Goal: Task Accomplishment & Management: Complete application form

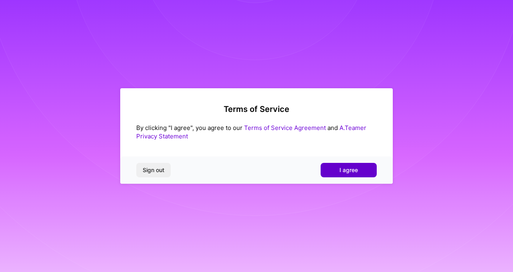
click at [350, 173] on span "I agree" at bounding box center [349, 170] width 18 height 8
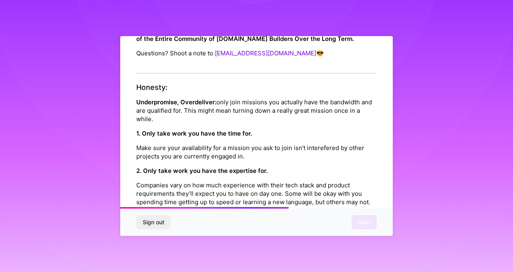
scroll to position [903, 0]
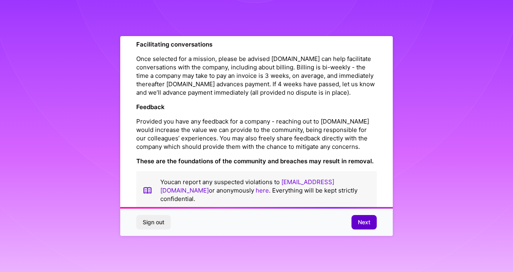
click at [358, 222] on span "Next" at bounding box center [364, 222] width 12 height 8
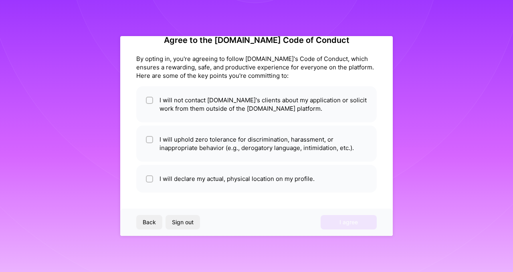
scroll to position [17, 0]
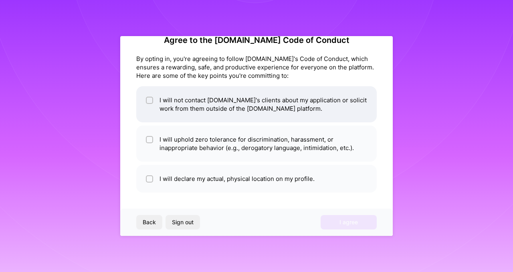
click at [148, 98] on input "checkbox" at bounding box center [151, 101] width 6 height 6
checkbox input "true"
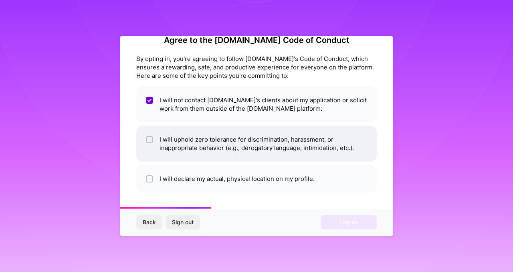
click at [154, 143] on li "I will uphold zero tolerance for discrimination, harassment, or inappropriate b…" at bounding box center [256, 144] width 241 height 36
checkbox input "true"
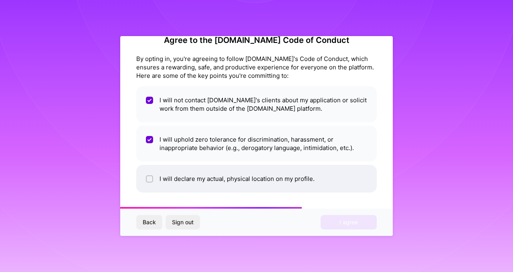
click at [152, 177] on input "checkbox" at bounding box center [151, 179] width 6 height 6
checkbox input "true"
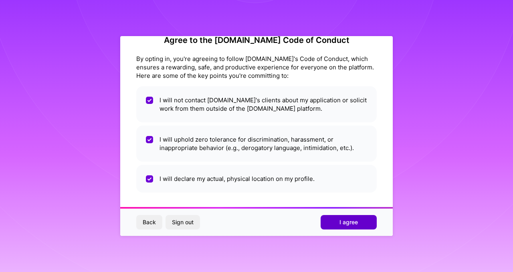
click at [345, 221] on span "I agree" at bounding box center [349, 222] width 18 height 8
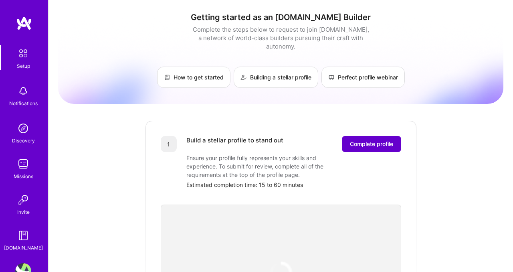
click at [374, 140] on span "Complete profile" at bounding box center [371, 144] width 43 height 8
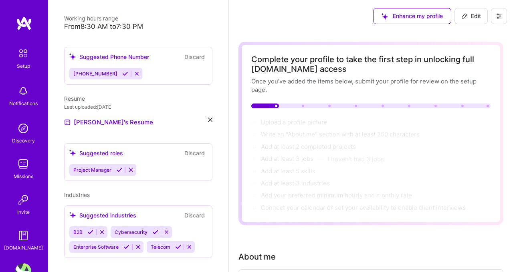
scroll to position [185, 0]
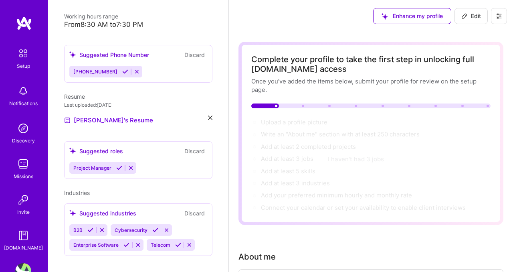
click at [152, 162] on div "Project Manager" at bounding box center [138, 168] width 138 height 12
click at [140, 162] on div "Project Manager" at bounding box center [138, 168] width 138 height 12
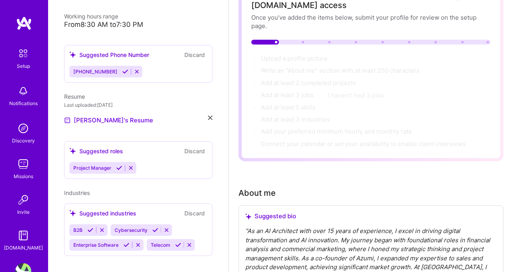
scroll to position [0, 0]
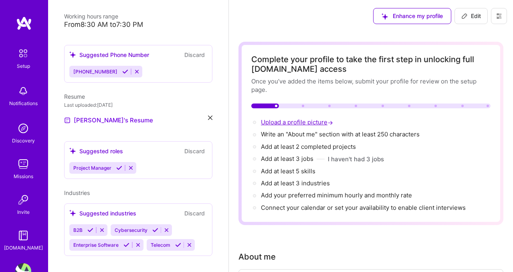
click at [306, 121] on span "Upload a profile picture →" at bounding box center [298, 122] width 74 height 8
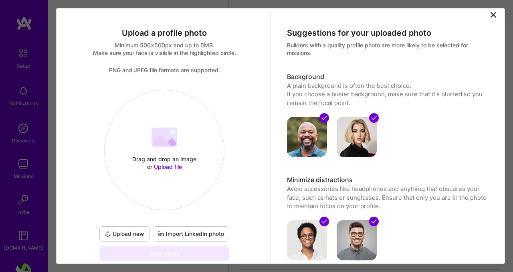
scroll to position [9, 0]
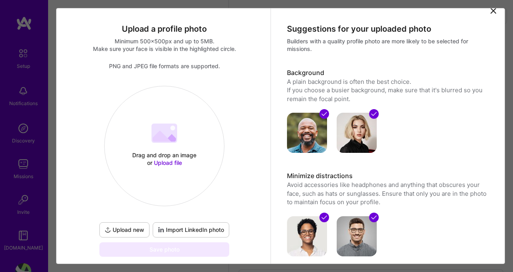
click at [168, 163] on span "Upload file" at bounding box center [168, 162] width 28 height 7
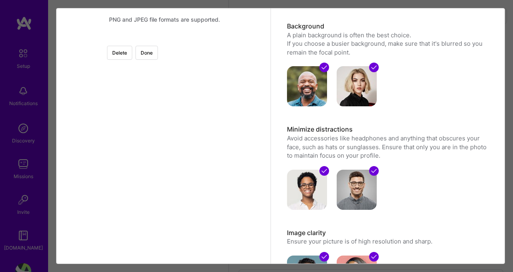
scroll to position [57, 0]
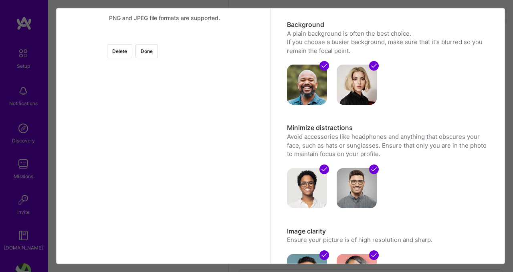
click at [184, 228] on div at bounding box center [252, 180] width 176 height 176
click at [219, 186] on div at bounding box center [252, 183] width 176 height 176
click at [158, 55] on button "Done" at bounding box center [147, 51] width 22 height 14
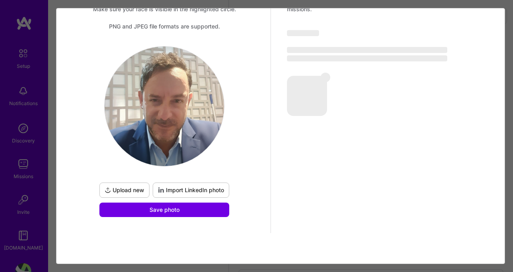
scroll to position [49, 0]
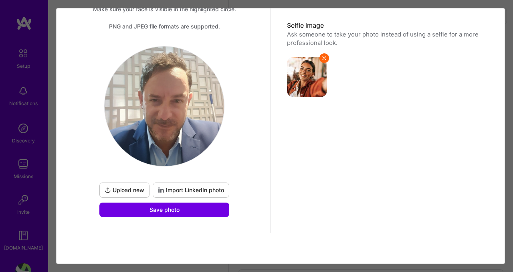
click at [132, 191] on span "Upload new" at bounding box center [125, 190] width 40 height 8
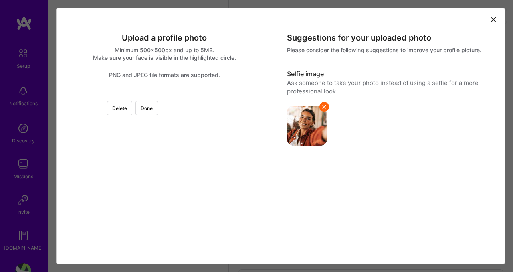
scroll to position [0, 0]
click at [191, 204] on div at bounding box center [252, 219] width 176 height 176
click at [231, 152] on div at bounding box center [252, 228] width 176 height 176
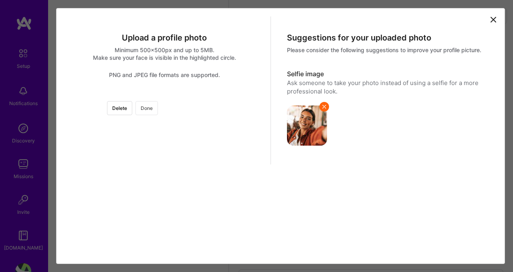
click at [158, 114] on button "Done" at bounding box center [147, 108] width 22 height 14
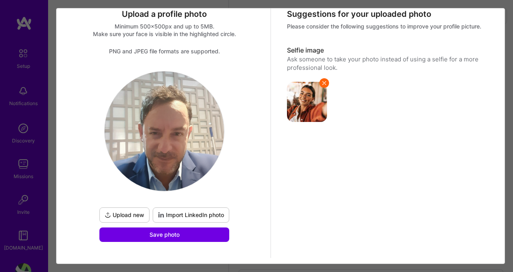
scroll to position [39, 0]
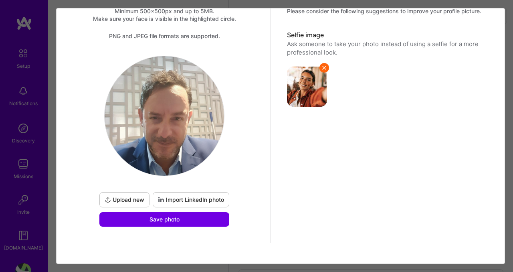
click at [121, 200] on span "Upload new" at bounding box center [125, 200] width 40 height 8
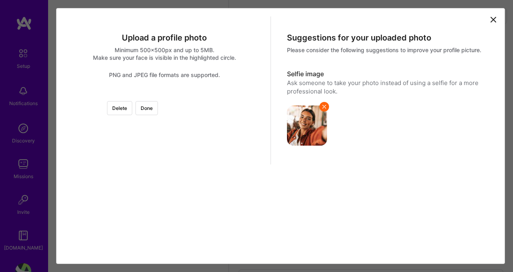
scroll to position [0, 0]
click at [188, 201] on div at bounding box center [252, 232] width 176 height 176
click at [194, 144] on div at bounding box center [252, 232] width 176 height 176
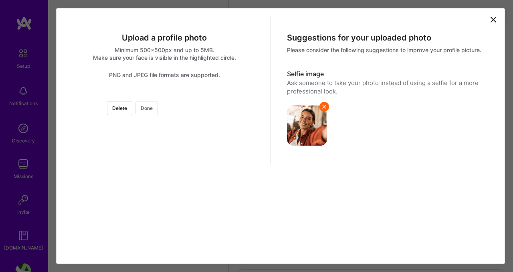
click at [158, 101] on button "Done" at bounding box center [147, 108] width 22 height 14
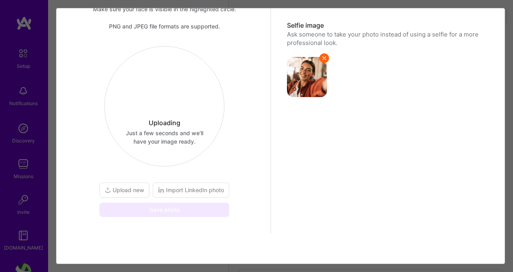
scroll to position [49, 0]
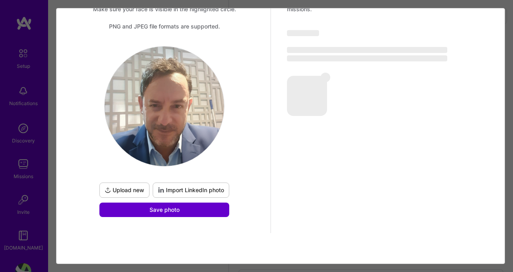
click at [179, 209] on span "Save photo" at bounding box center [165, 210] width 30 height 8
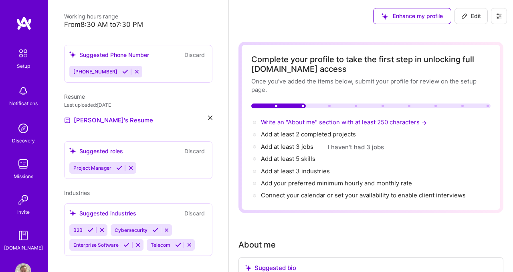
click at [324, 122] on span "Write an "About me" section with at least 250 characters →" at bounding box center [345, 122] width 168 height 8
select select "US"
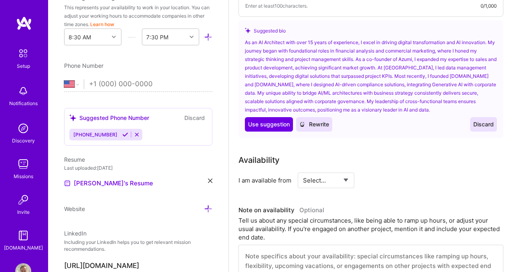
scroll to position [299, 0]
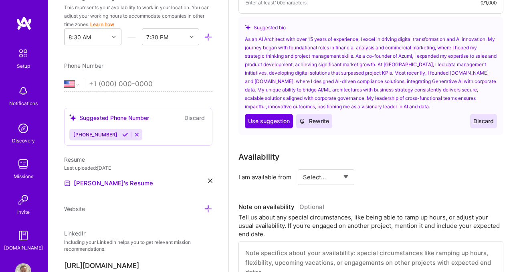
click at [348, 176] on select "Select... Right Now Future Date Not Available" at bounding box center [326, 177] width 46 height 20
select select "Right Now"
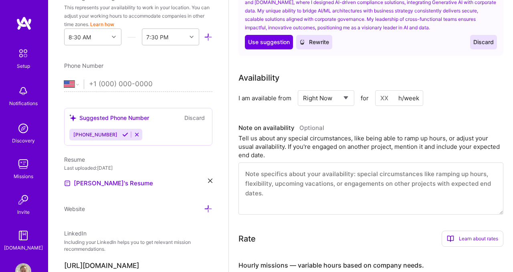
scroll to position [382, 0]
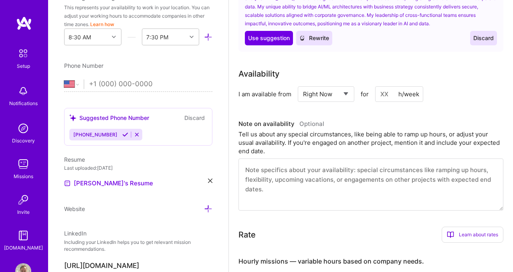
click at [385, 93] on input at bounding box center [399, 94] width 48 height 16
type input "7"
click at [321, 151] on div "Tell us about any special circumstances, like being able to ramp up hours, or a…" at bounding box center [371, 142] width 265 height 25
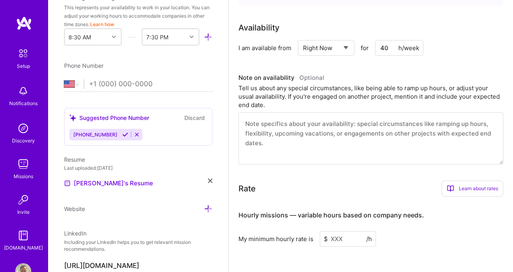
scroll to position [430, 0]
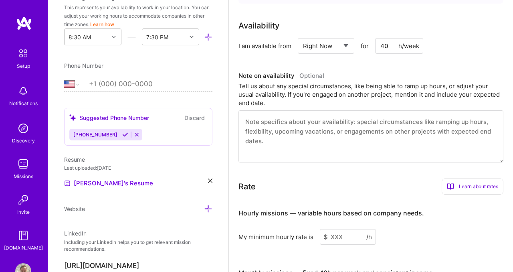
click at [391, 45] on input "40" at bounding box center [399, 46] width 48 height 16
click at [359, 96] on div "Tell us about any special circumstances, like being able to ramp up hours, or a…" at bounding box center [371, 94] width 265 height 25
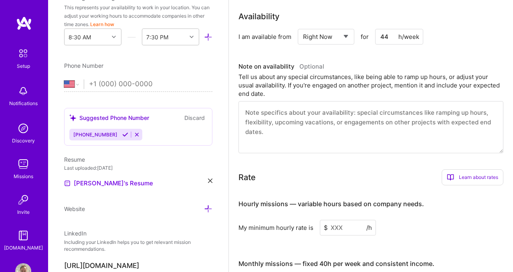
scroll to position [432, 0]
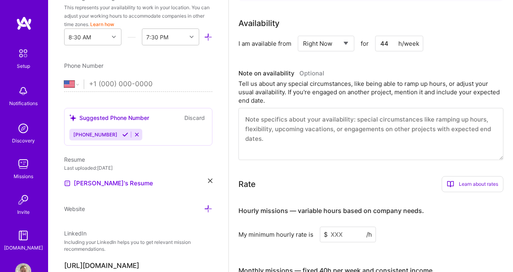
click at [389, 42] on input "44" at bounding box center [399, 44] width 48 height 16
type input "40"
click at [332, 127] on textarea at bounding box center [371, 134] width 265 height 52
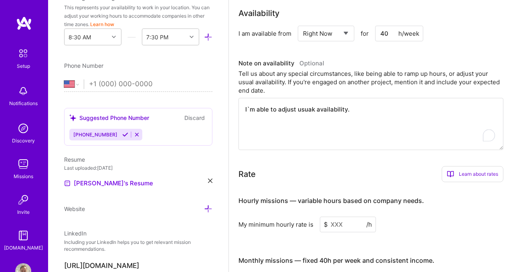
scroll to position [449, 0]
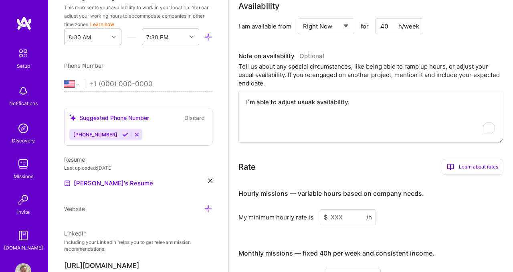
click at [314, 100] on textarea "I`m able to adjust usuak availability." at bounding box center [371, 117] width 265 height 52
click at [361, 102] on textarea "I`m able to adjust usual availability." at bounding box center [371, 117] width 265 height 52
type textarea "I`m able to adjust usual availability."
click at [346, 25] on select "Select... Right Now Future Date Not Available" at bounding box center [326, 26] width 46 height 20
select select "Future Date"
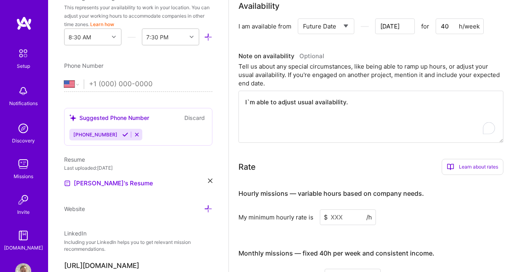
click at [402, 26] on input "[DATE]" at bounding box center [395, 26] width 40 height 16
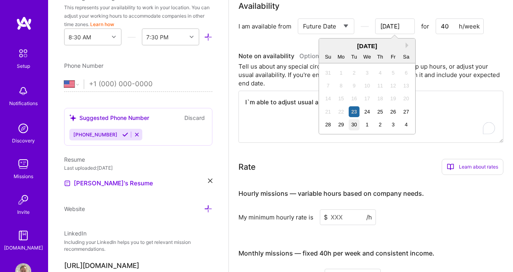
click at [354, 127] on div "30" at bounding box center [354, 124] width 11 height 11
type input "[DATE]"
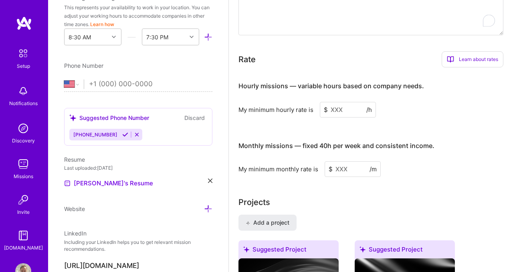
scroll to position [557, 0]
click at [342, 109] on input at bounding box center [348, 109] width 56 height 16
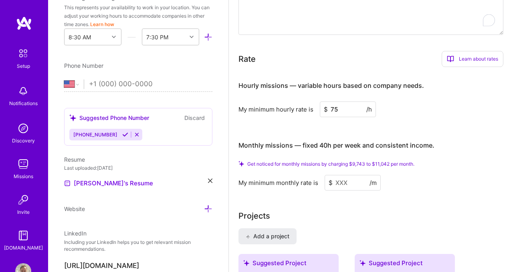
type input "7"
click at [425, 123] on div "Hourly missions — variable hours based on company needs. My minimum hourly rate…" at bounding box center [371, 131] width 265 height 117
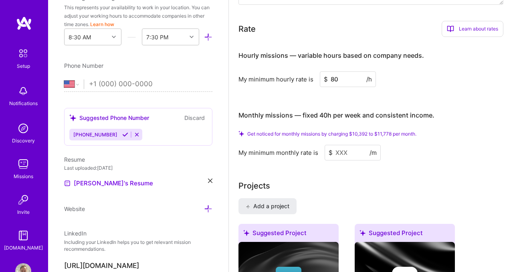
scroll to position [589, 0]
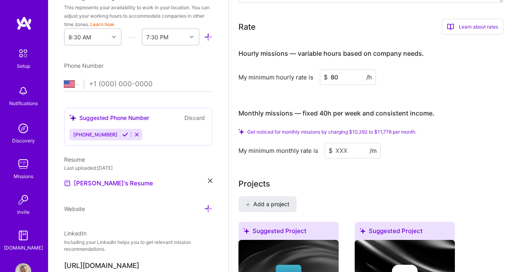
click at [344, 78] on input "80" at bounding box center [348, 77] width 56 height 16
type input "8"
type input "1"
type input "8"
click at [364, 111] on h4 "Monthly missions — fixed 40h per week and consistent income." at bounding box center [337, 113] width 196 height 8
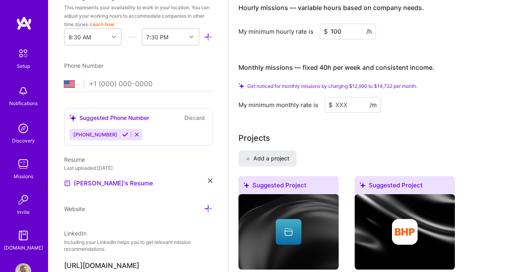
scroll to position [636, 0]
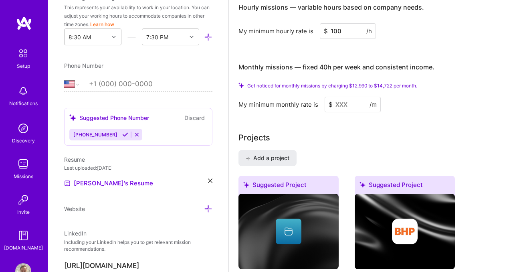
click at [345, 29] on input "100" at bounding box center [348, 31] width 56 height 16
type input "1"
click at [337, 67] on h4 "Monthly missions — fixed 40h per week and consistent income." at bounding box center [337, 67] width 196 height 8
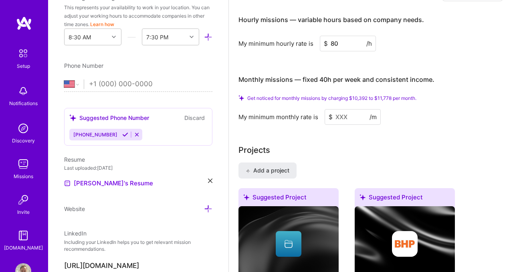
scroll to position [615, 0]
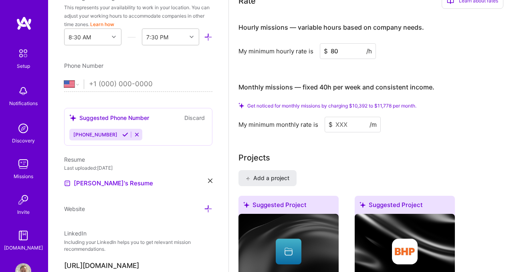
click at [340, 50] on input "80" at bounding box center [348, 51] width 56 height 16
type input "100"
click at [341, 128] on input at bounding box center [353, 125] width 56 height 16
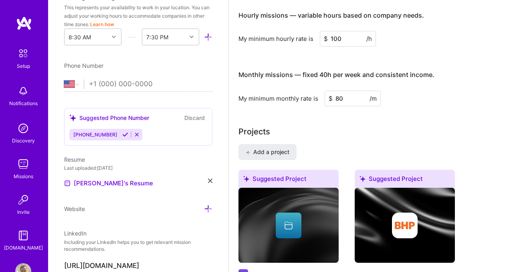
type input "8"
click at [342, 98] on input "10000" at bounding box center [353, 99] width 56 height 16
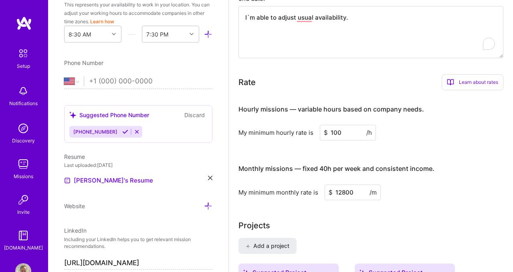
scroll to position [254, 0]
type input "12800"
click at [115, 32] on icon at bounding box center [114, 34] width 4 height 4
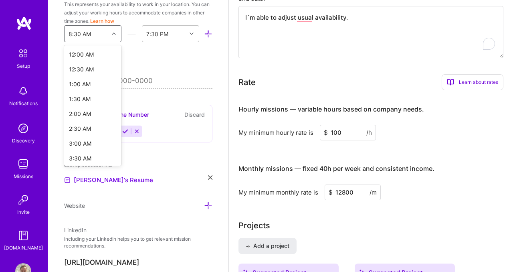
scroll to position [153, 0]
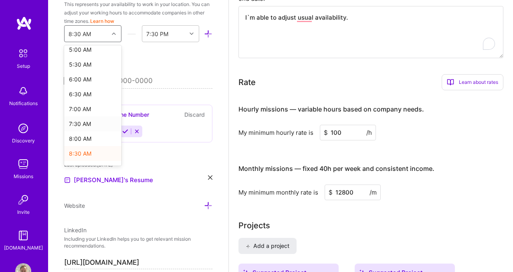
click at [88, 124] on div "7:30 AM" at bounding box center [92, 123] width 57 height 15
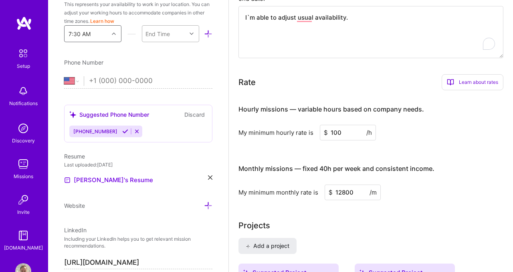
click at [168, 38] on div "End Time" at bounding box center [164, 34] width 44 height 16
click at [115, 35] on icon at bounding box center [114, 34] width 4 height 4
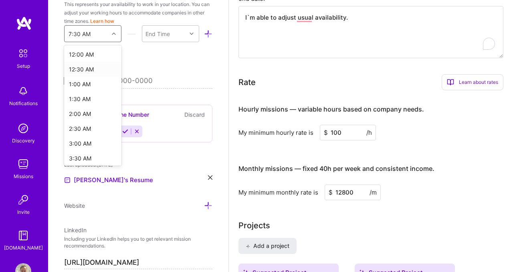
click at [144, 66] on div "Phone Number" at bounding box center [138, 62] width 148 height 8
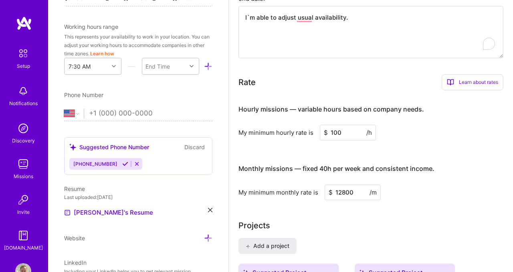
scroll to position [218, 0]
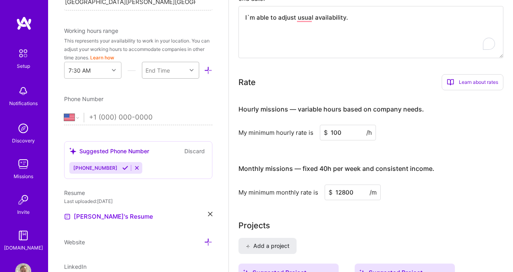
click at [191, 70] on icon at bounding box center [192, 70] width 4 height 4
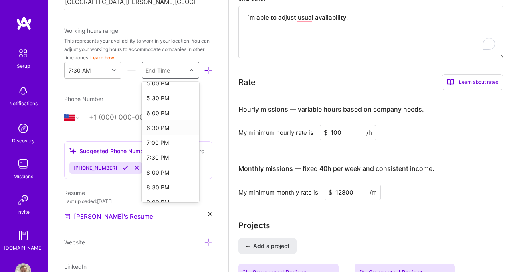
scroll to position [291, 0]
click at [161, 127] on div "6:30 PM" at bounding box center [170, 126] width 57 height 15
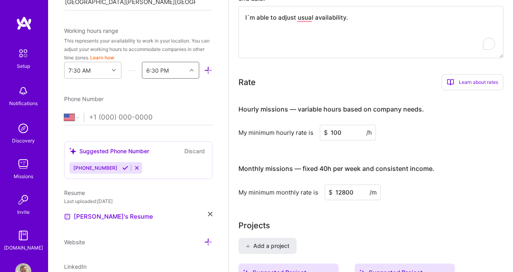
click at [168, 93] on div "Edit photo [PERSON_NAME] grez AI Architect 16 Years Experience Location This is…" at bounding box center [138, 136] width 180 height 272
click at [115, 70] on icon at bounding box center [114, 70] width 4 height 4
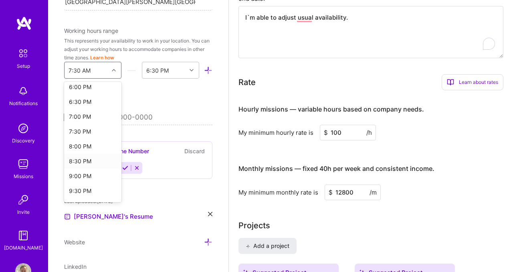
scroll to position [523, 0]
click at [86, 132] on div "7:00 PM" at bounding box center [92, 131] width 57 height 15
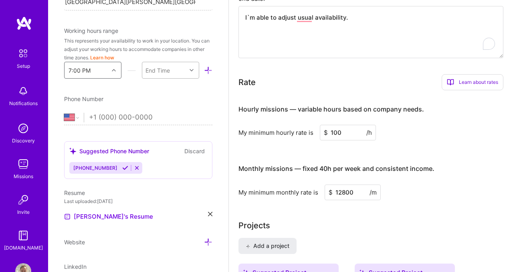
click at [192, 69] on icon at bounding box center [192, 70] width 4 height 4
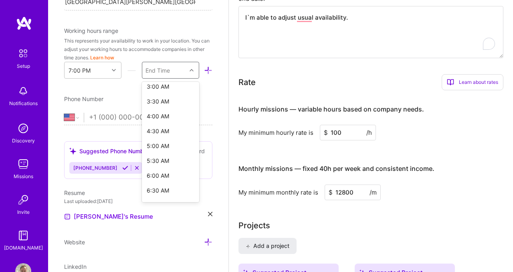
scroll to position [0, 0]
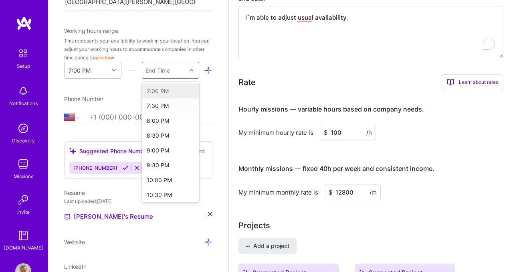
click at [164, 91] on div "7:00 PM" at bounding box center [170, 90] width 57 height 15
click at [165, 107] on div "7:30 PM" at bounding box center [170, 105] width 57 height 15
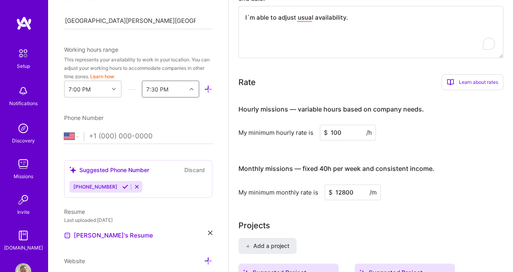
scroll to position [195, 0]
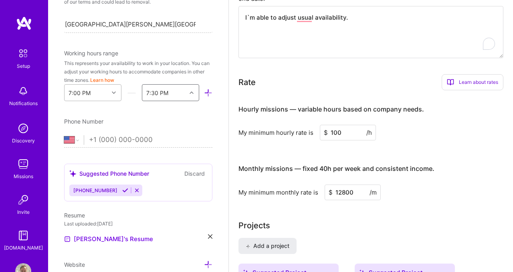
click at [115, 94] on icon at bounding box center [114, 93] width 4 height 4
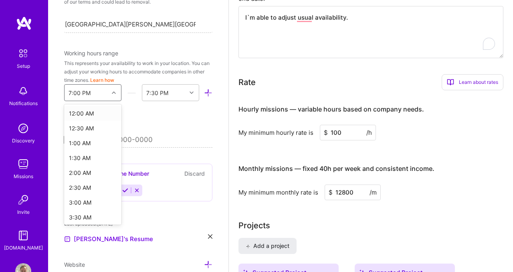
click at [115, 94] on icon at bounding box center [114, 93] width 4 height 4
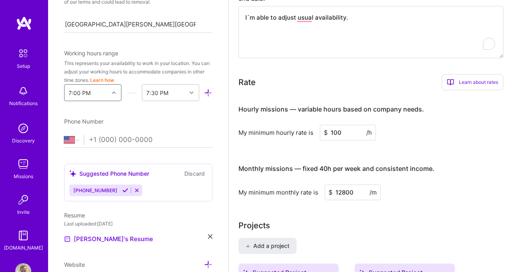
click at [115, 94] on icon at bounding box center [114, 93] width 4 height 4
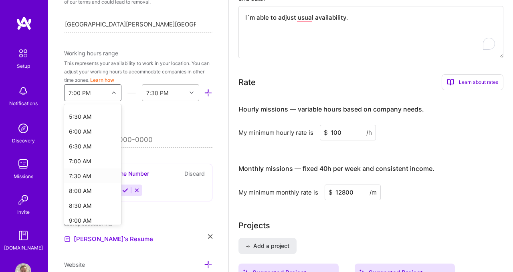
scroll to position [161, 0]
click at [89, 161] on div "7:00 AM" at bounding box center [92, 159] width 57 height 15
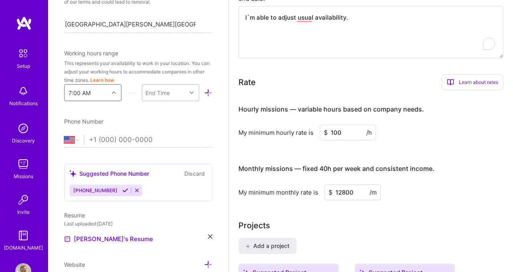
click at [177, 95] on div "End Time" at bounding box center [164, 93] width 44 height 16
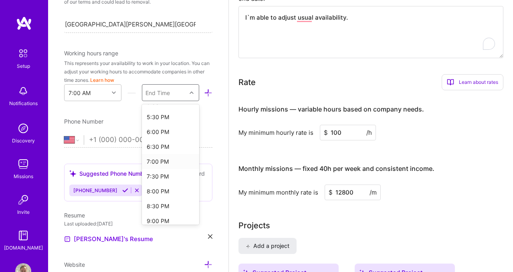
scroll to position [302, 0]
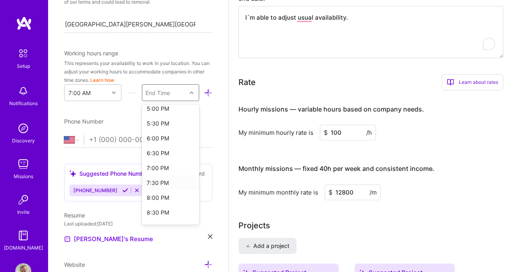
click at [163, 184] on div "7:30 PM" at bounding box center [170, 182] width 57 height 15
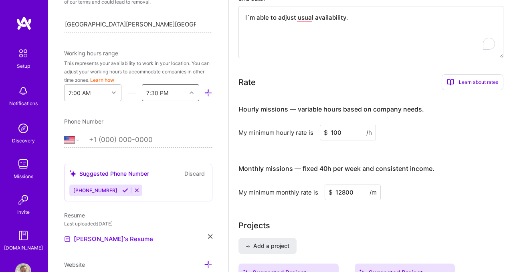
click at [194, 94] on div at bounding box center [192, 92] width 12 height 10
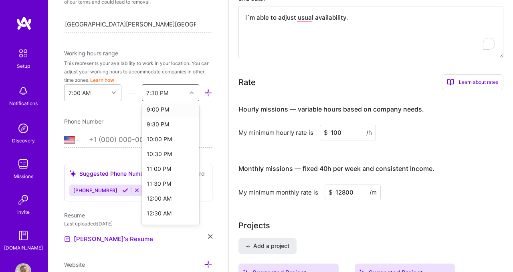
scroll to position [377, 0]
click at [168, 139] on div "8:30 PM" at bounding box center [170, 137] width 57 height 15
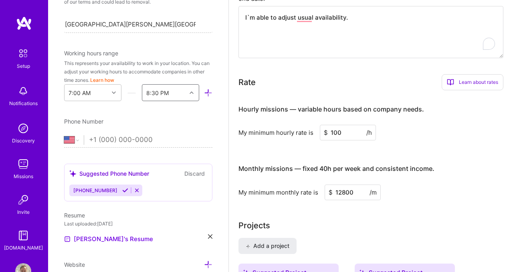
click at [172, 113] on div "Edit photo [PERSON_NAME] grez AI Architect 16 Years Experience Location This is…" at bounding box center [138, 136] width 180 height 272
click at [97, 80] on button "Learn how" at bounding box center [102, 80] width 24 height 8
click at [115, 91] on icon at bounding box center [114, 93] width 4 height 4
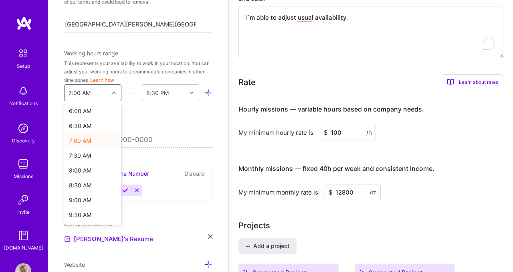
scroll to position [166, 0]
click at [81, 138] on div "6:30 AM" at bounding box center [92, 140] width 57 height 15
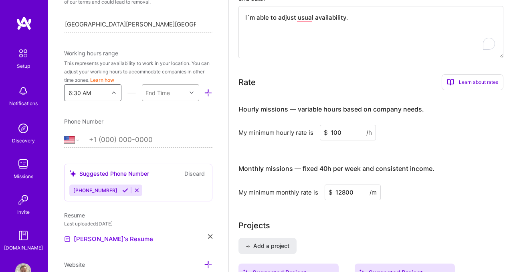
click at [177, 94] on div "End Time" at bounding box center [164, 93] width 44 height 16
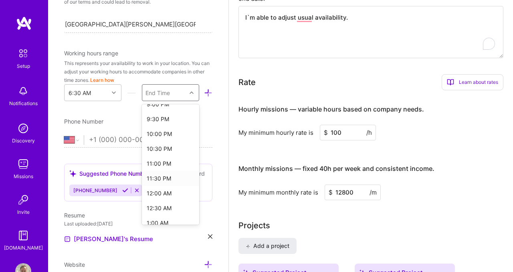
click at [161, 179] on div "11:30 PM" at bounding box center [170, 178] width 57 height 15
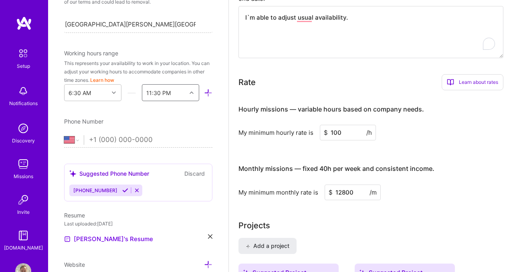
click at [200, 121] on div "Phone Number" at bounding box center [138, 121] width 148 height 8
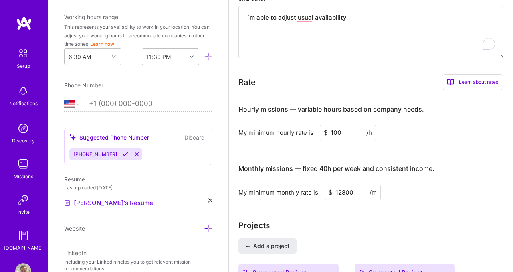
scroll to position [233, 0]
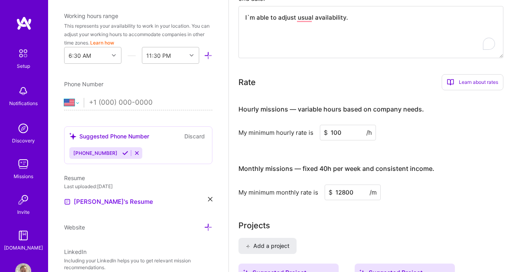
click at [79, 103] on select "[GEOGRAPHIC_DATA] [GEOGRAPHIC_DATA] [GEOGRAPHIC_DATA] [GEOGRAPHIC_DATA] [US_STA…" at bounding box center [74, 103] width 20 height 10
select select "CL"
click at [105, 103] on input "tel" at bounding box center [150, 102] width 123 height 23
type input "[PHONE_NUMBER]"
click at [160, 192] on div "Resume Last uploaded: [DATE] [DEMOGRAPHIC_DATA]'s Resume" at bounding box center [138, 190] width 148 height 33
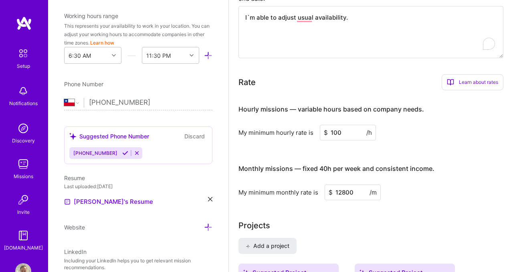
click at [122, 153] on icon at bounding box center [125, 153] width 6 height 6
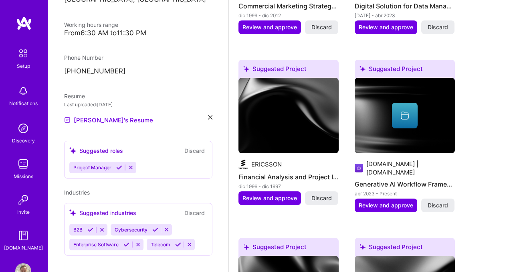
scroll to position [563, 0]
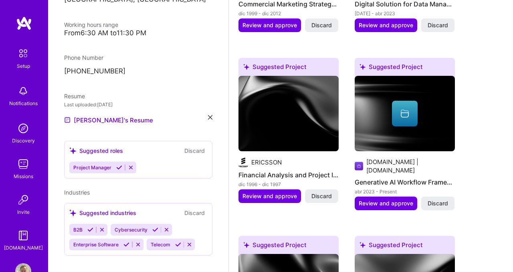
click at [148, 162] on div "Project Manager" at bounding box center [138, 168] width 138 height 12
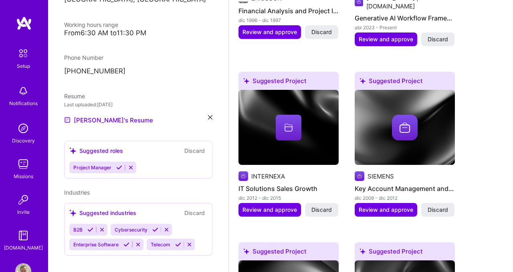
scroll to position [755, 0]
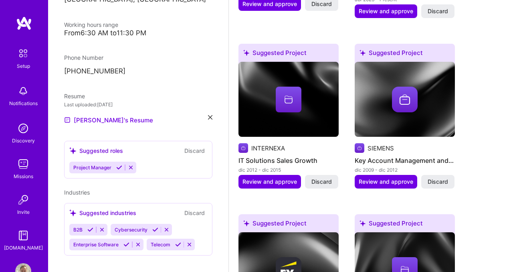
click at [139, 256] on div "[PERSON_NAME] grez AI Architect 16 Years Experience Location [GEOGRAPHIC_DATA][…" at bounding box center [138, 136] width 180 height 272
click at [125, 241] on icon at bounding box center [126, 244] width 6 height 6
click at [152, 227] on icon at bounding box center [155, 230] width 6 height 6
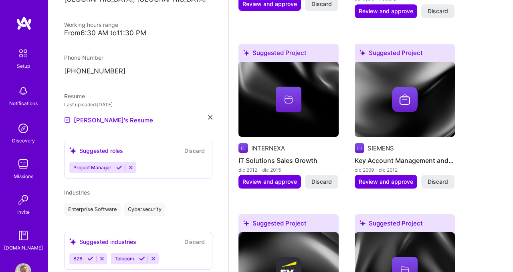
scroll to position [176, 0]
click at [143, 255] on icon at bounding box center [142, 258] width 6 height 6
click at [92, 255] on icon at bounding box center [90, 258] width 6 height 6
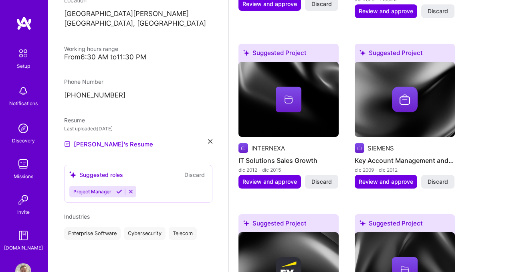
scroll to position [143, 0]
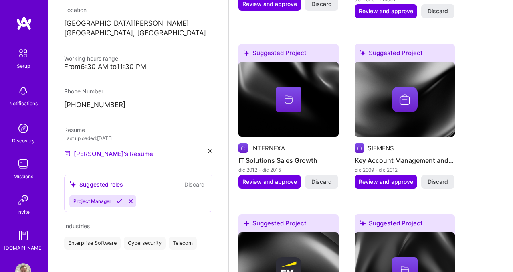
click at [119, 157] on div "[PERSON_NAME] grez AI Architect 16 Years Experience Location [GEOGRAPHIC_DATA][…" at bounding box center [138, 136] width 180 height 272
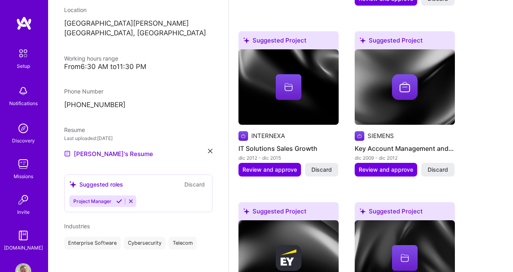
click at [117, 198] on icon at bounding box center [119, 201] width 6 height 6
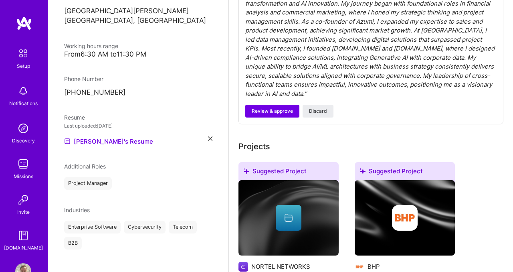
scroll to position [0, 0]
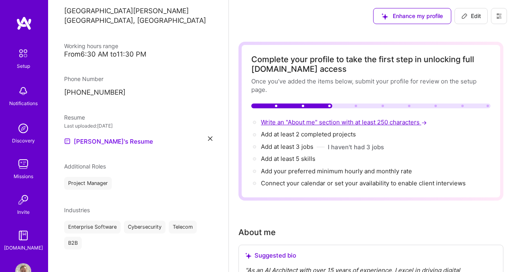
click at [319, 124] on span "Write an "About me" section with at least 250 characters →" at bounding box center [345, 122] width 168 height 8
select select "CL"
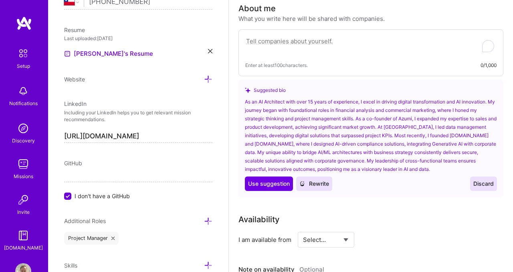
scroll to position [226, 0]
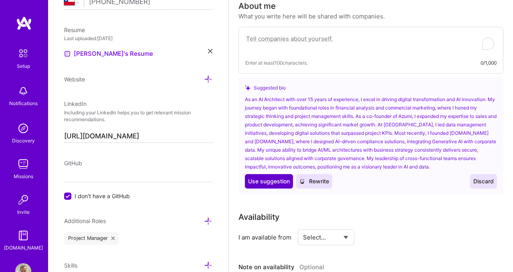
click at [271, 184] on span "Use suggestion" at bounding box center [269, 181] width 42 height 8
type textarea "As an AI Architect with over 15 years of experience, I excel in driving digital…"
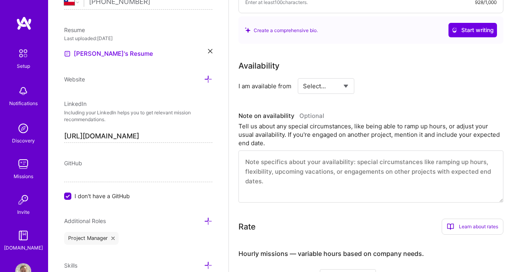
scroll to position [373, 0]
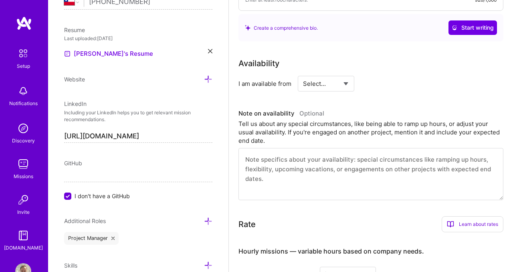
click at [336, 87] on select "Select... Right Now Future Date Not Available" at bounding box center [326, 83] width 46 height 20
select select "Right Now"
click at [388, 84] on input at bounding box center [399, 84] width 48 height 16
click at [368, 123] on div "Tell us about any special circumstances, like being able to ramp up hours, or a…" at bounding box center [371, 131] width 265 height 25
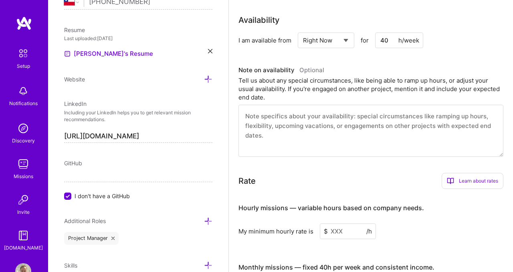
scroll to position [417, 0]
click at [390, 39] on input "40" at bounding box center [399, 40] width 48 height 16
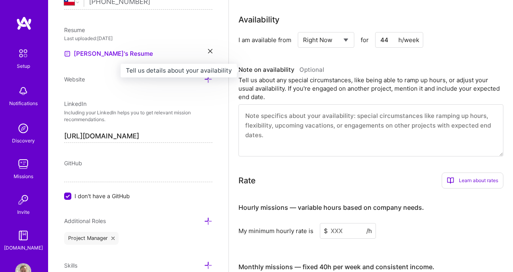
type input "44"
click at [375, 68] on h3 "Note on availability Optional" at bounding box center [371, 70] width 265 height 12
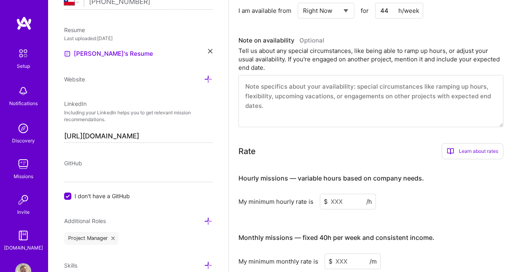
scroll to position [452, 0]
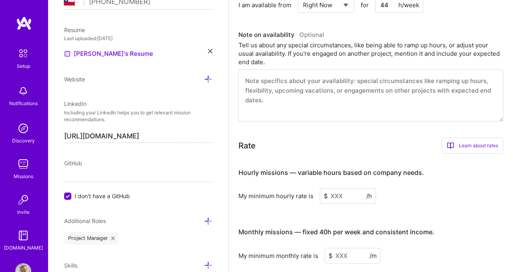
click at [342, 89] on textarea at bounding box center [371, 95] width 265 height 52
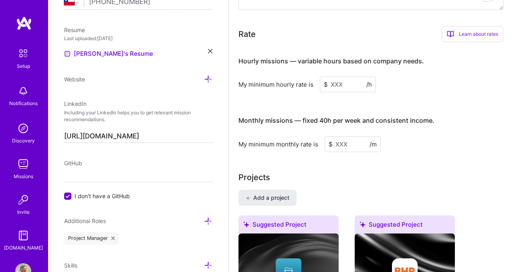
scroll to position [564, 0]
click at [339, 80] on input at bounding box center [348, 84] width 56 height 16
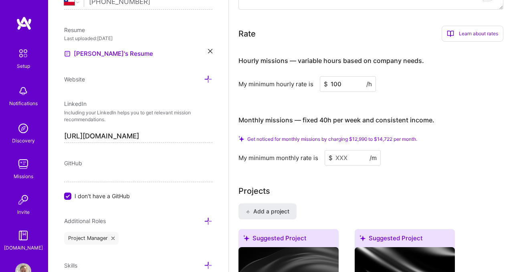
type input "100"
click at [342, 158] on input at bounding box center [353, 158] width 56 height 16
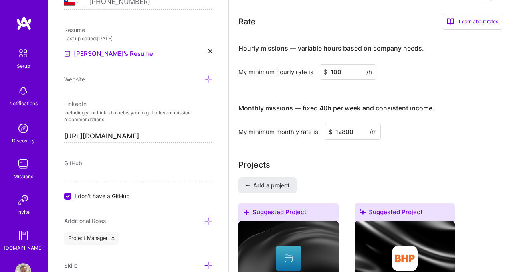
type input "12800"
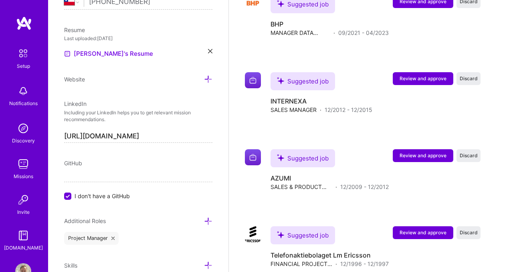
scroll to position [1616, 0]
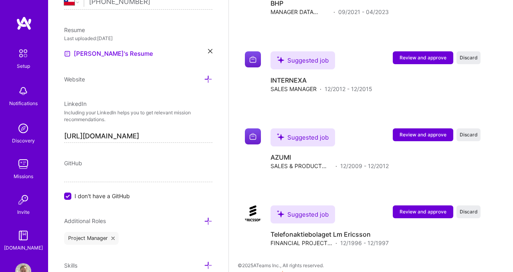
click at [67, 194] on input "I don't have a GitHub" at bounding box center [68, 196] width 7 height 7
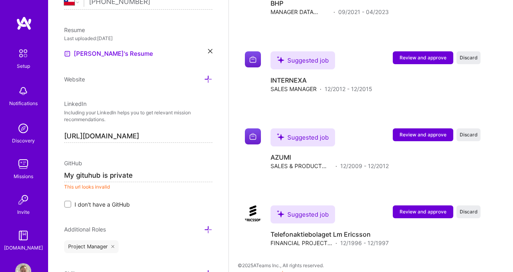
click at [86, 176] on input "My gituhub is private" at bounding box center [138, 175] width 148 height 13
click at [135, 177] on input "My github is private" at bounding box center [138, 175] width 148 height 13
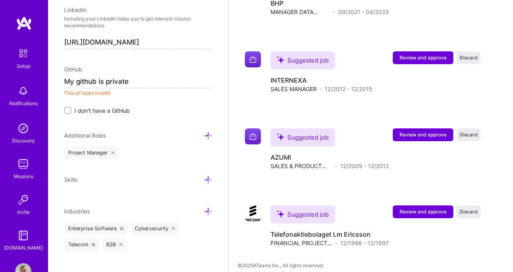
scroll to position [437, 0]
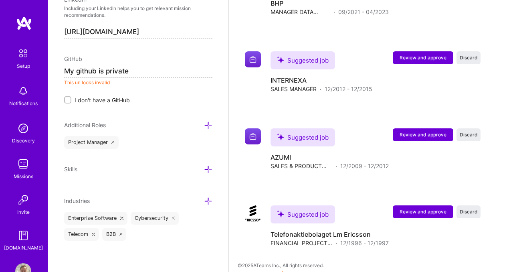
click at [208, 169] on icon at bounding box center [208, 169] width 8 height 8
type input "[URL] github is private"
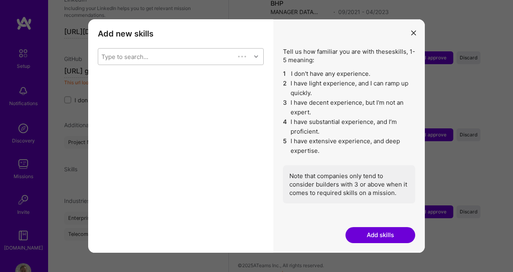
click at [151, 55] on div "Type to search..." at bounding box center [166, 57] width 137 height 16
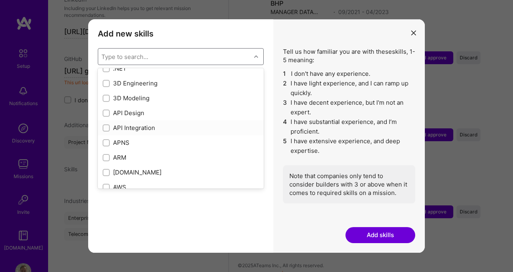
scroll to position [13, 0]
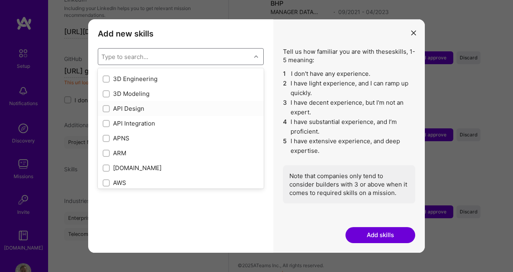
click at [107, 108] on input "modal" at bounding box center [107, 109] width 6 height 6
checkbox input "true"
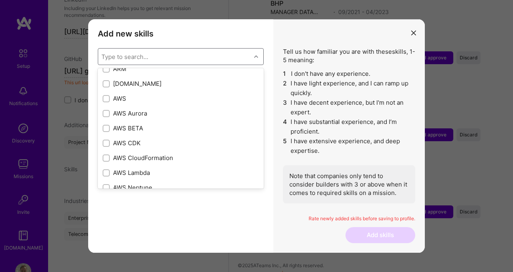
scroll to position [112, 0]
click at [106, 83] on input "modal" at bounding box center [107, 84] width 6 height 6
checkbox input "true"
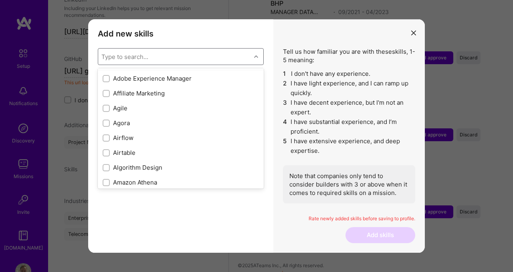
scroll to position [273, 0]
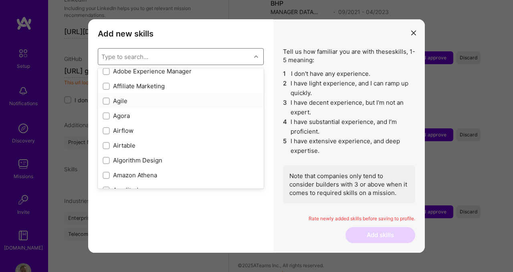
click at [105, 101] on input "modal" at bounding box center [107, 102] width 6 height 6
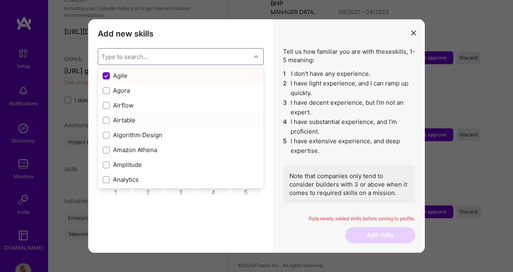
scroll to position [299, 0]
click at [106, 77] on input "modal" at bounding box center [106, 75] width 7 height 7
checkbox input "false"
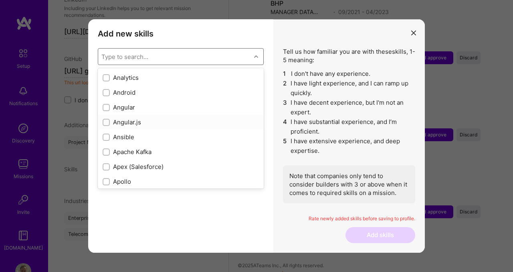
scroll to position [404, 0]
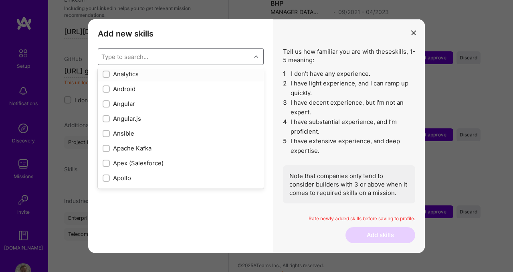
click at [106, 73] on input "modal" at bounding box center [107, 75] width 6 height 6
checkbox input "true"
click at [106, 90] on input "modal" at bounding box center [107, 90] width 6 height 6
checkbox input "true"
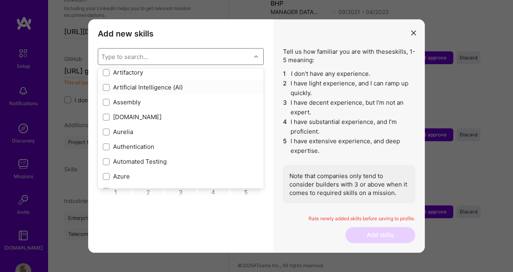
click at [105, 87] on input "modal" at bounding box center [107, 88] width 6 height 6
checkbox input "true"
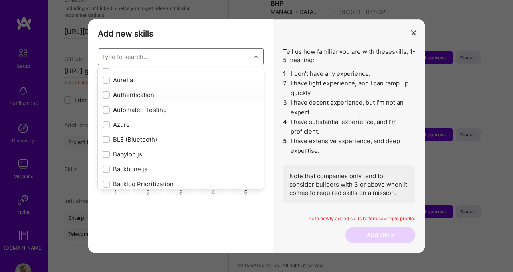
scroll to position [612, 0]
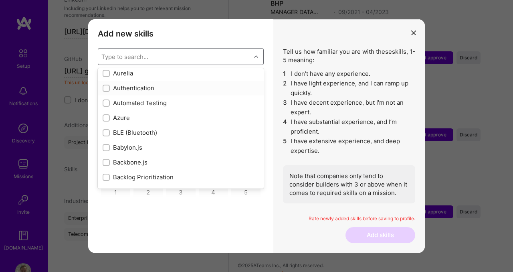
click at [107, 85] on div "modal" at bounding box center [106, 88] width 7 height 7
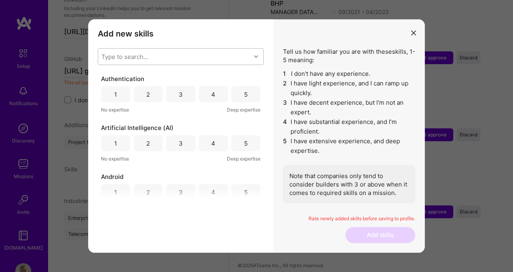
click at [164, 58] on div "Type to search..." at bounding box center [174, 57] width 153 height 16
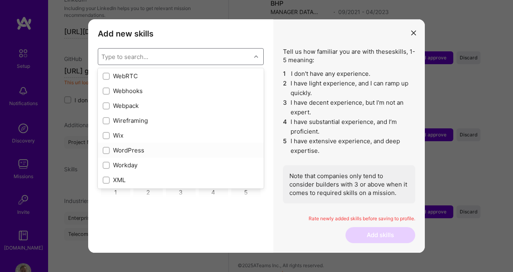
scroll to position [5323, 0]
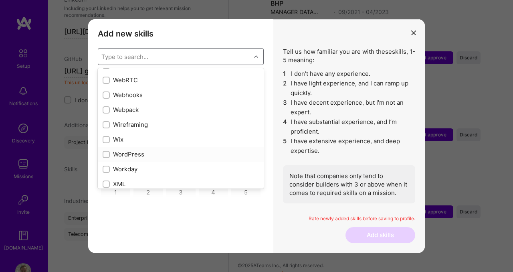
click at [107, 154] on input "modal" at bounding box center [107, 155] width 6 height 6
checkbox input "true"
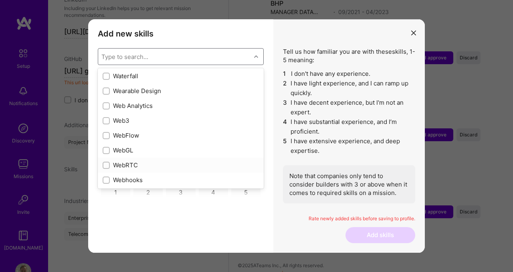
scroll to position [5238, 0]
click at [105, 122] on input "modal" at bounding box center [107, 122] width 6 height 6
checkbox input "true"
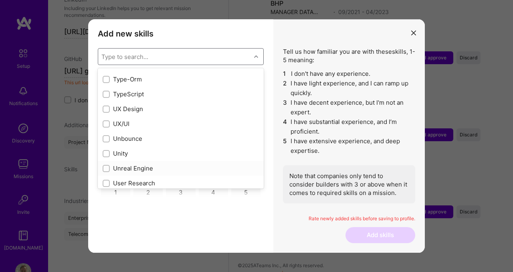
scroll to position [5039, 0]
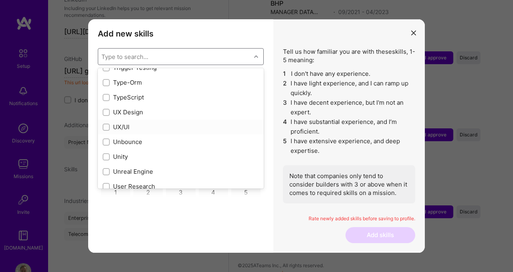
click at [105, 127] on input "modal" at bounding box center [107, 128] width 6 height 6
checkbox input "true"
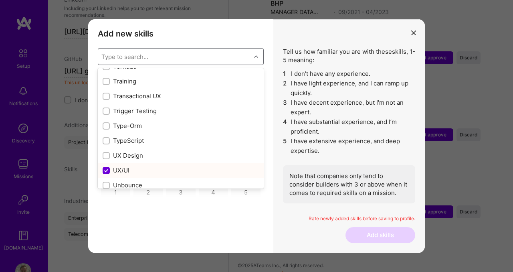
scroll to position [4995, 0]
click at [107, 156] on input "modal" at bounding box center [107, 157] width 6 height 6
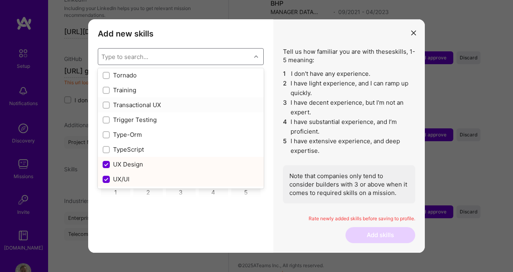
scroll to position [4989, 0]
click at [107, 160] on input "modal" at bounding box center [106, 163] width 7 height 7
checkbox input "false"
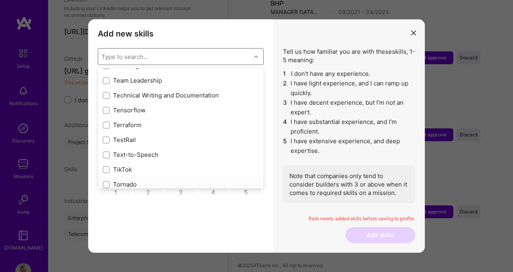
scroll to position [4876, 0]
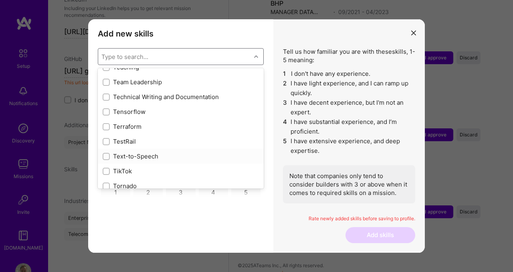
click at [107, 155] on input "modal" at bounding box center [107, 157] width 6 height 6
checkbox input "true"
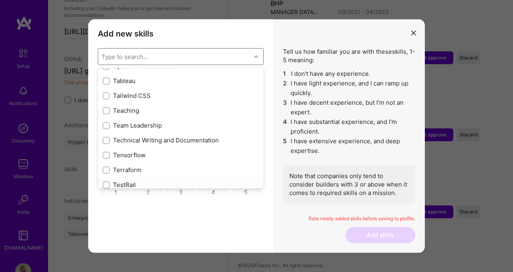
scroll to position [4830, 0]
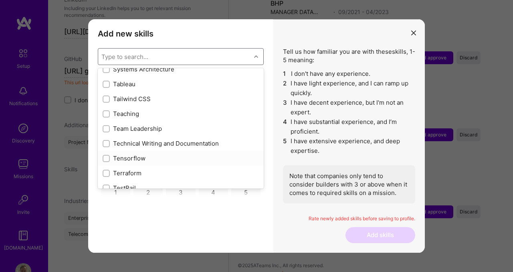
click at [107, 157] on input "modal" at bounding box center [107, 159] width 6 height 6
checkbox input "true"
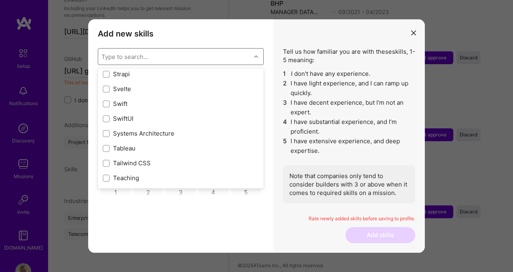
scroll to position [4764, 0]
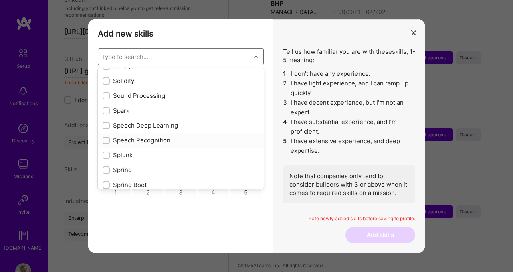
click at [106, 139] on input "modal" at bounding box center [107, 141] width 6 height 6
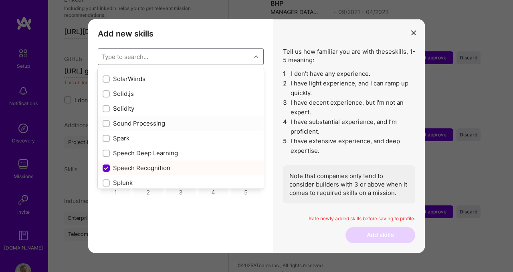
scroll to position [4571, 0]
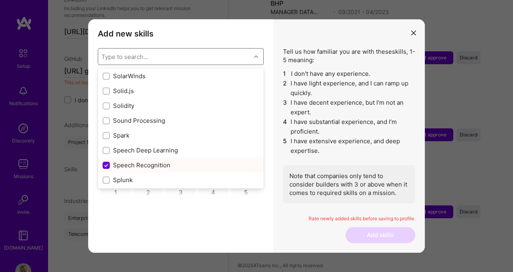
click at [109, 165] on input "modal" at bounding box center [106, 165] width 7 height 7
checkbox input "false"
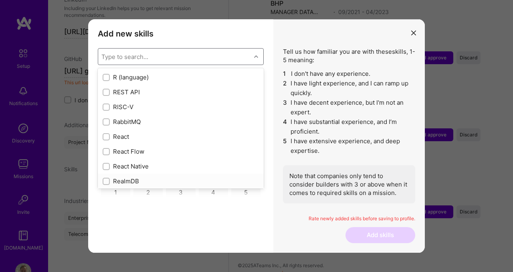
scroll to position [3887, 0]
click at [106, 137] on input "modal" at bounding box center [107, 138] width 6 height 6
checkbox input "true"
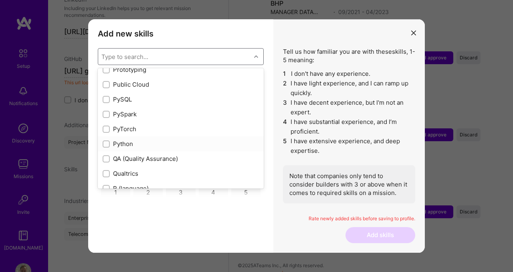
click at [106, 144] on input "modal" at bounding box center [107, 145] width 6 height 6
checkbox input "true"
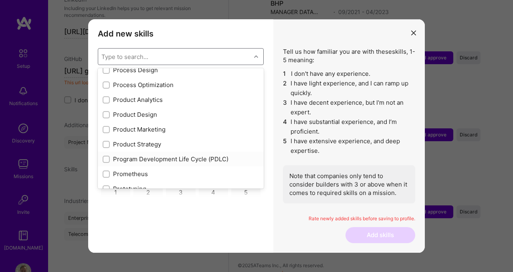
scroll to position [3658, 0]
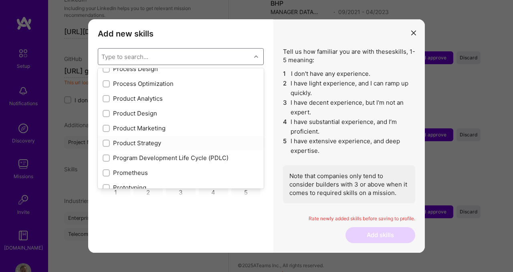
click at [106, 144] on input "modal" at bounding box center [107, 144] width 6 height 6
checkbox input "true"
click at [106, 127] on input "modal" at bounding box center [107, 129] width 6 height 6
checkbox input "true"
click at [106, 110] on div "modal" at bounding box center [106, 113] width 7 height 7
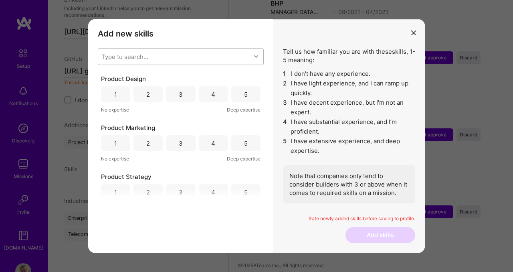
click at [154, 56] on div "Type to search..." at bounding box center [174, 57] width 153 height 16
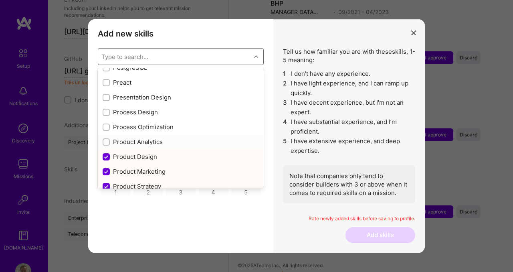
scroll to position [3613, 0]
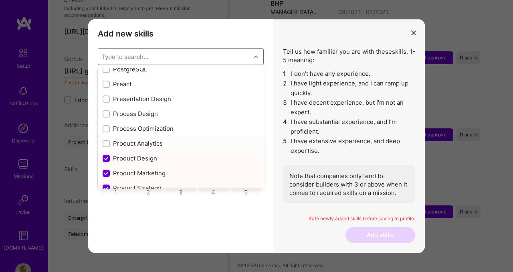
click at [107, 142] on input "modal" at bounding box center [107, 144] width 6 height 6
checkbox input "true"
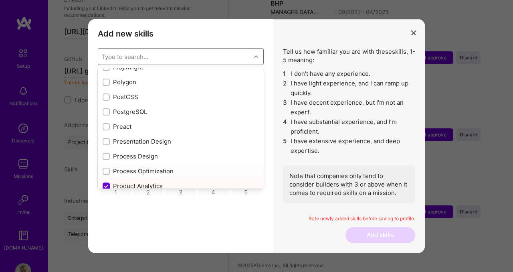
scroll to position [3568, 0]
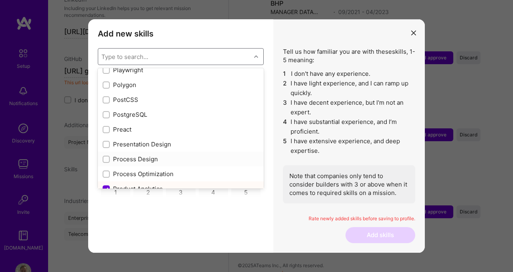
click at [105, 160] on input "modal" at bounding box center [107, 160] width 6 height 6
checkbox input "true"
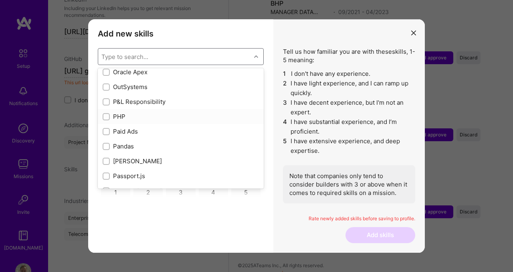
click at [107, 118] on input "modal" at bounding box center [107, 117] width 6 height 6
checkbox input "true"
click at [104, 103] on input "modal" at bounding box center [107, 102] width 6 height 6
checkbox input "true"
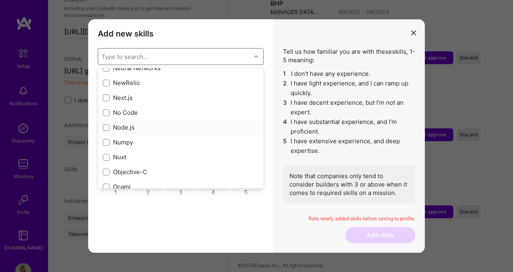
scroll to position [3238, 0]
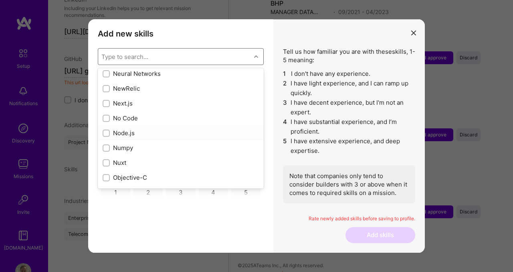
click at [107, 132] on input "modal" at bounding box center [107, 134] width 6 height 6
checkbox input "true"
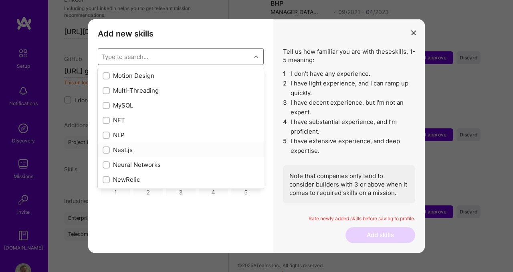
scroll to position [3146, 0]
click at [106, 167] on input "modal" at bounding box center [107, 167] width 6 height 6
checkbox input "true"
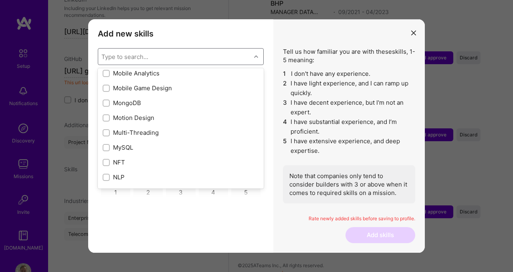
scroll to position [3102, 0]
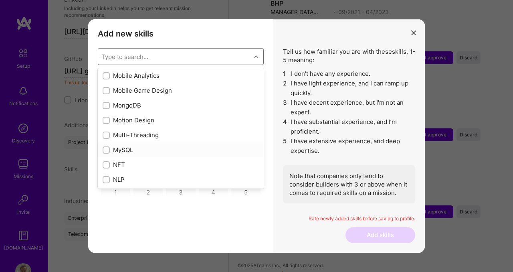
click at [107, 150] on input "modal" at bounding box center [107, 151] width 6 height 6
checkbox input "true"
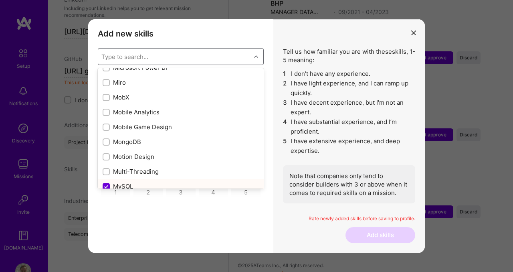
scroll to position [3065, 0]
click at [107, 142] on input "modal" at bounding box center [107, 144] width 6 height 6
checkbox input "true"
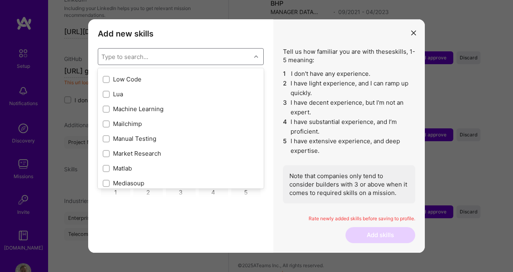
scroll to position [2862, 0]
click at [106, 109] on input "modal" at bounding box center [107, 109] width 6 height 6
checkbox input "true"
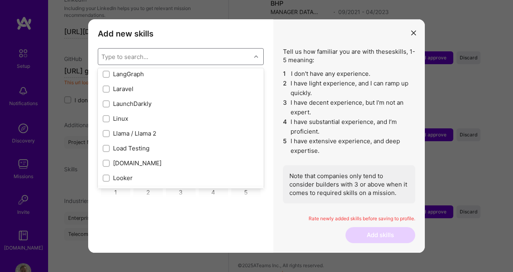
scroll to position [2744, 0]
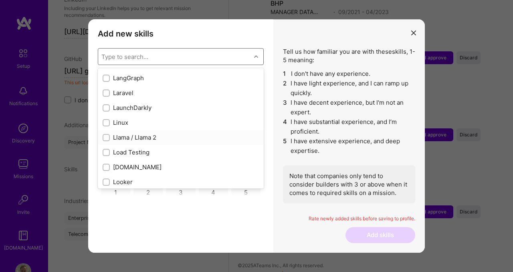
click at [105, 137] on input "modal" at bounding box center [107, 138] width 6 height 6
checkbox input "true"
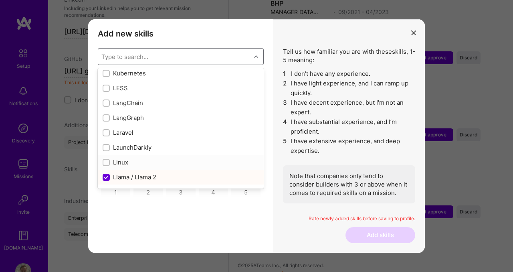
scroll to position [2709, 0]
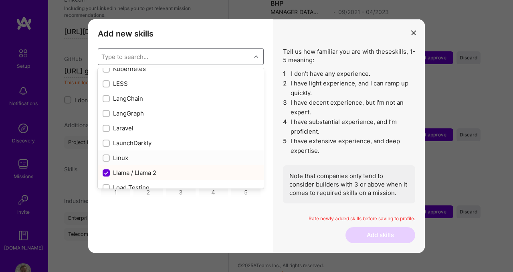
click at [106, 156] on input "modal" at bounding box center [107, 159] width 6 height 6
checkbox input "true"
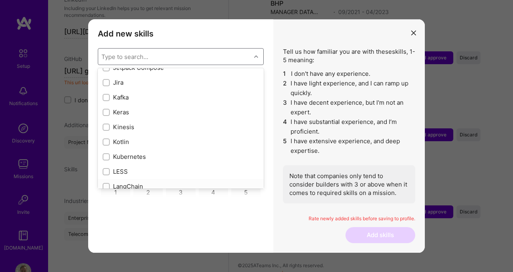
scroll to position [2618, 0]
click at [105, 158] on input "modal" at bounding box center [107, 160] width 6 height 6
checkbox input "true"
click at [107, 142] on input "modal" at bounding box center [107, 145] width 6 height 6
checkbox input "true"
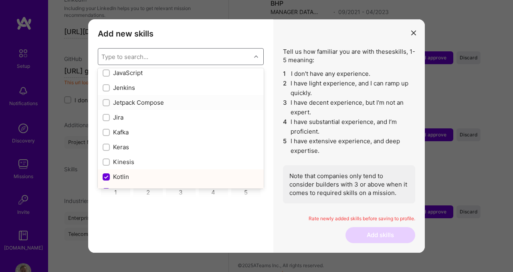
scroll to position [2587, 0]
click at [107, 146] on input "modal" at bounding box center [107, 146] width 6 height 6
checkbox input "true"
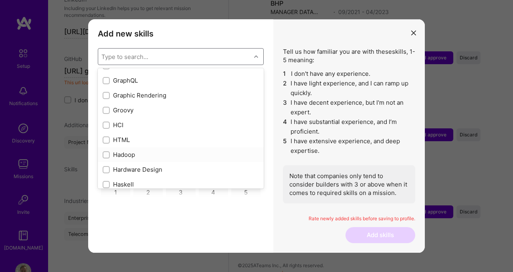
scroll to position [2247, 0]
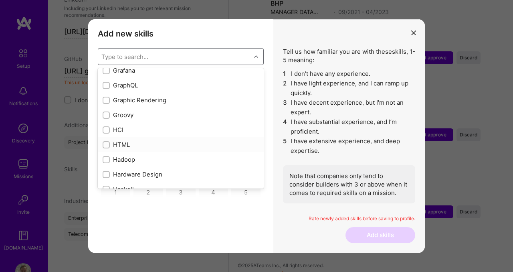
click at [106, 143] on input "modal" at bounding box center [107, 145] width 6 height 6
checkbox input "true"
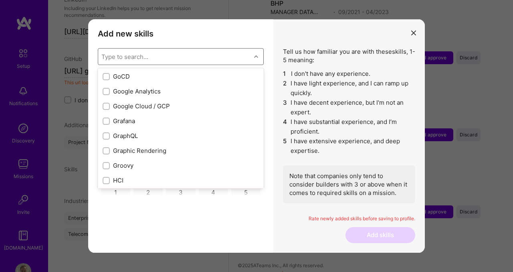
scroll to position [2183, 0]
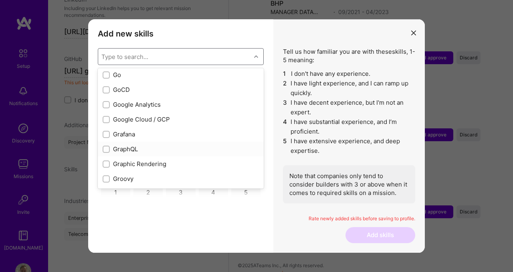
click at [106, 148] on input "modal" at bounding box center [107, 150] width 6 height 6
checkbox input "true"
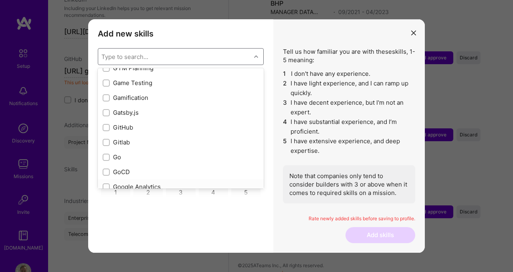
scroll to position [2100, 0]
click at [105, 127] on input "modal" at bounding box center [107, 129] width 6 height 6
checkbox input "true"
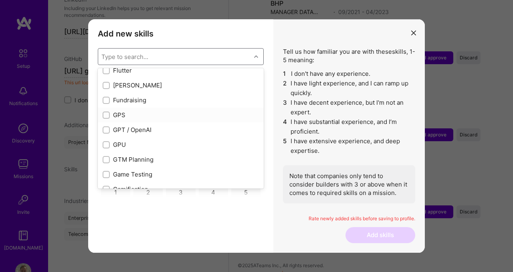
scroll to position [2011, 0]
click at [106, 128] on input "modal" at bounding box center [107, 129] width 6 height 6
checkbox input "true"
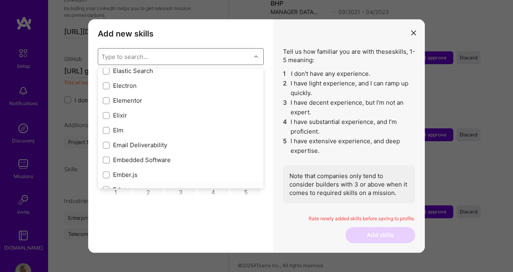
scroll to position [1694, 0]
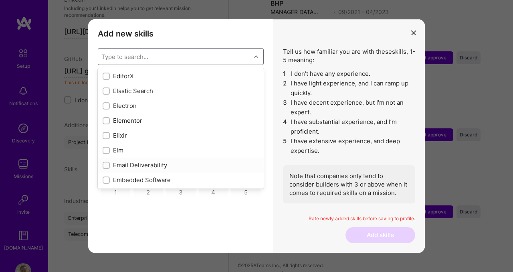
click at [107, 164] on input "modal" at bounding box center [107, 166] width 6 height 6
checkbox input "true"
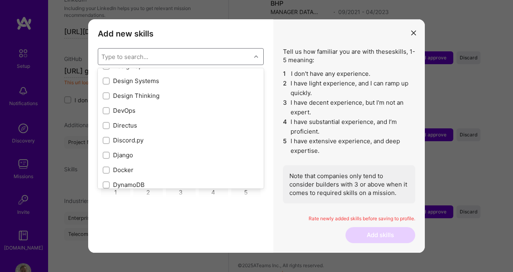
scroll to position [1479, 0]
click at [107, 173] on div "modal" at bounding box center [106, 170] width 7 height 7
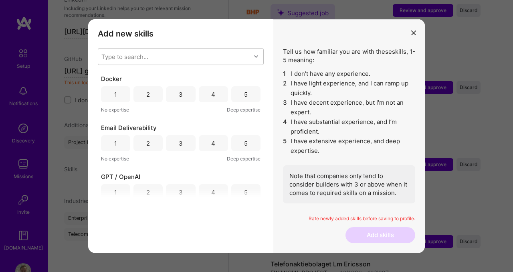
scroll to position [1586, 0]
click at [149, 58] on div "Type to search..." at bounding box center [174, 57] width 153 height 16
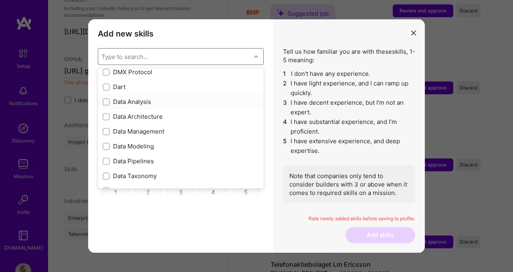
scroll to position [1241, 0]
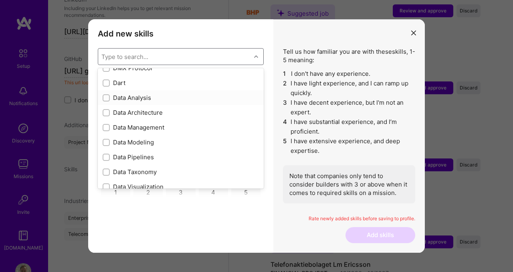
click at [107, 96] on input "modal" at bounding box center [107, 98] width 6 height 6
checkbox input "true"
click at [107, 111] on input "modal" at bounding box center [107, 113] width 6 height 6
checkbox input "true"
click at [106, 124] on div "modal" at bounding box center [106, 127] width 7 height 7
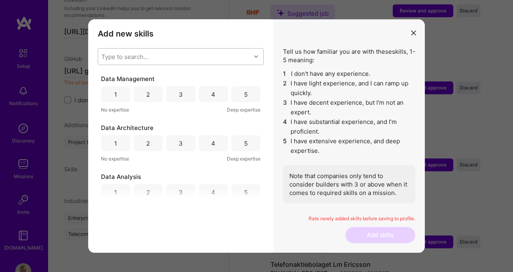
click at [137, 61] on div "Type to search..." at bounding box center [174, 57] width 153 height 16
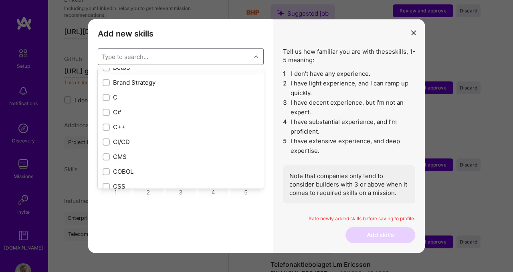
scroll to position [833, 0]
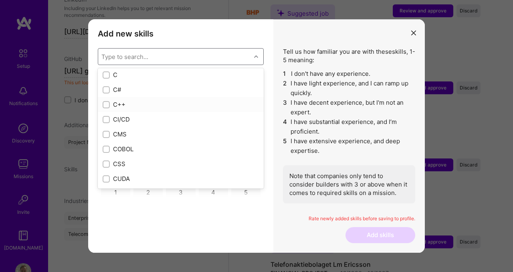
click at [109, 103] on input "modal" at bounding box center [107, 105] width 6 height 6
checkbox input "true"
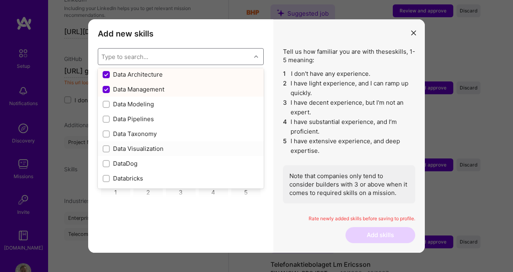
scroll to position [1278, 0]
click at [104, 117] on input "modal" at bounding box center [107, 120] width 6 height 6
checkbox input "true"
click at [105, 103] on input "modal" at bounding box center [107, 105] width 6 height 6
checkbox input "true"
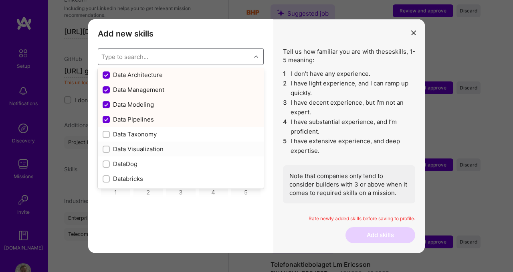
click at [106, 149] on input "modal" at bounding box center [107, 150] width 6 height 6
checkbox input "true"
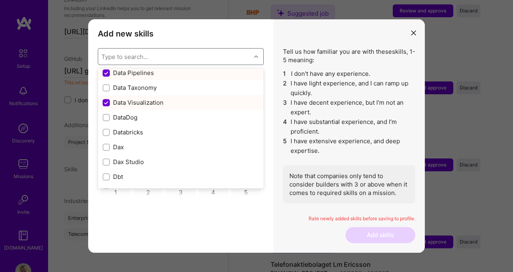
scroll to position [1328, 0]
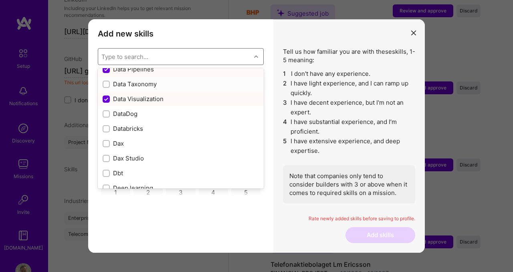
click at [105, 85] on input "modal" at bounding box center [107, 85] width 6 height 6
checkbox input "true"
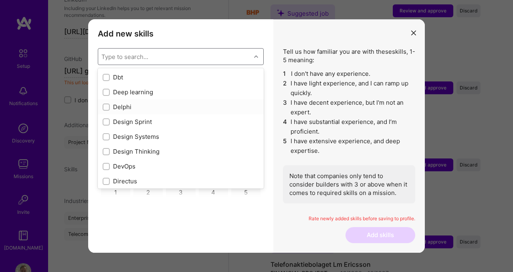
scroll to position [1428, 0]
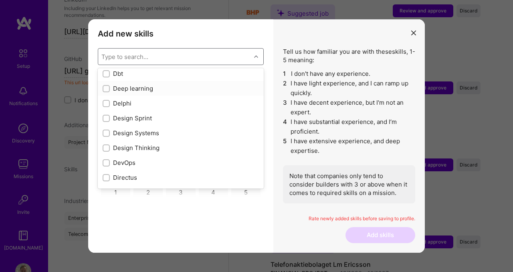
click at [107, 88] on input "modal" at bounding box center [107, 89] width 6 height 6
checkbox input "true"
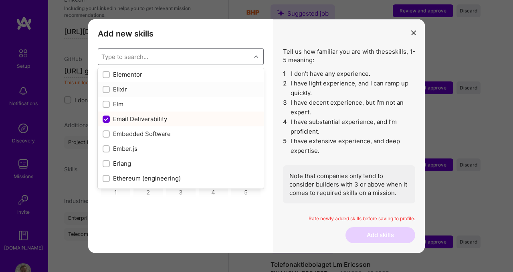
scroll to position [1724, 0]
click at [105, 76] on input "modal" at bounding box center [107, 75] width 6 height 6
checkbox input "true"
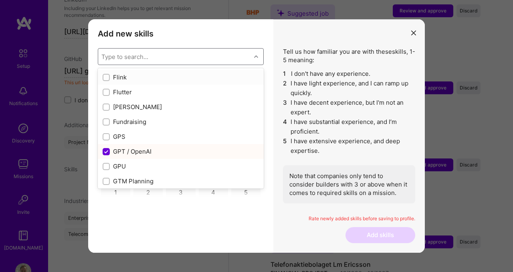
scroll to position [1991, 0]
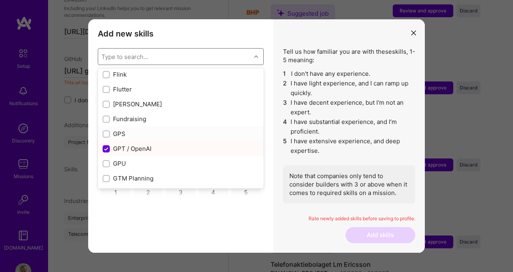
click at [107, 133] on input "modal" at bounding box center [107, 135] width 6 height 6
click at [108, 134] on input "modal" at bounding box center [106, 134] width 7 height 7
checkbox input "false"
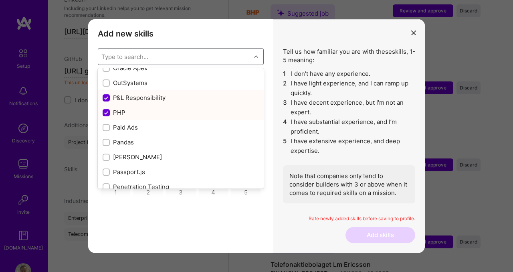
scroll to position [3379, 0]
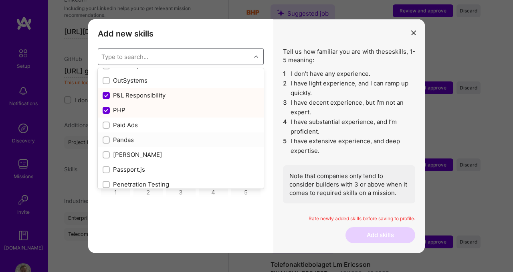
click at [109, 138] on input "modal" at bounding box center [107, 141] width 6 height 6
click at [104, 139] on input "modal" at bounding box center [106, 140] width 7 height 7
checkbox input "false"
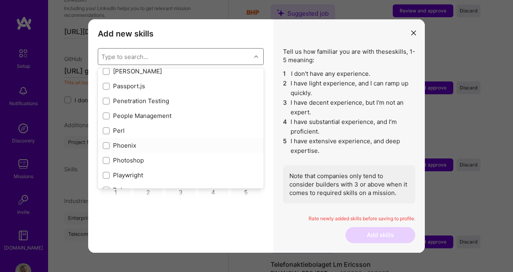
scroll to position [3448, 0]
click at [106, 115] on input "modal" at bounding box center [107, 116] width 6 height 6
checkbox input "true"
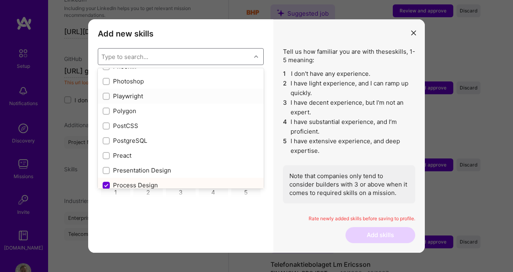
scroll to position [3551, 0]
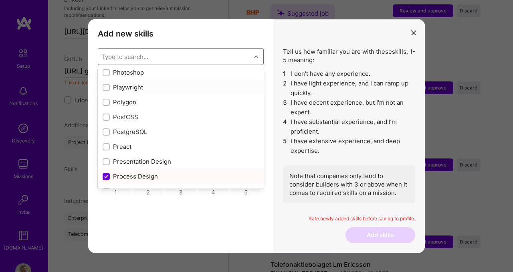
click at [105, 87] on input "modal" at bounding box center [107, 88] width 6 height 6
checkbox input "true"
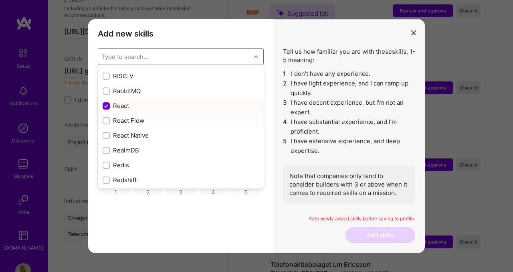
scroll to position [3883, 0]
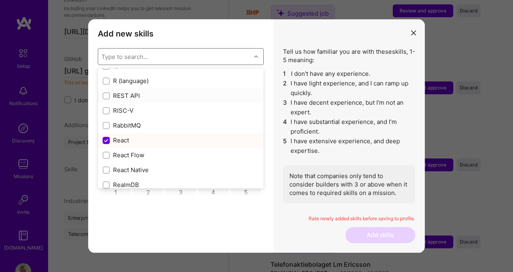
click at [108, 97] on input "modal" at bounding box center [107, 96] width 6 height 6
checkbox input "true"
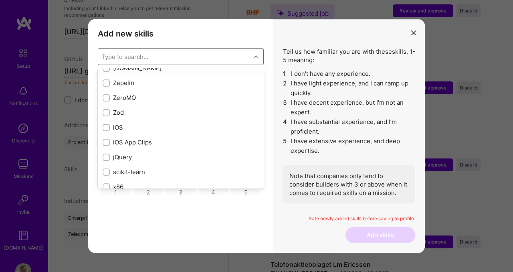
scroll to position [5491, 0]
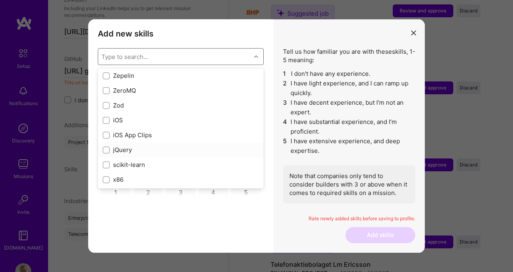
click at [105, 151] on input "modal" at bounding box center [107, 151] width 6 height 6
checkbox input "true"
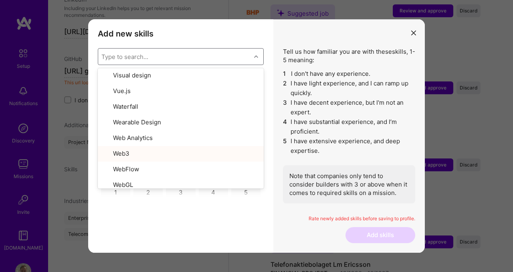
click at [190, 59] on div "Type to search..." at bounding box center [174, 57] width 153 height 16
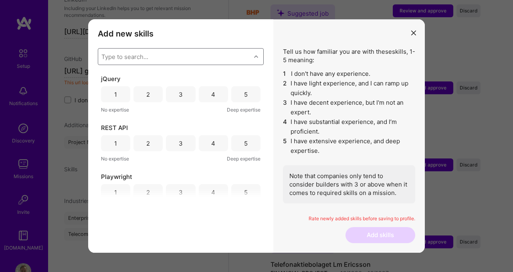
click at [175, 95] on div "3" at bounding box center [180, 94] width 29 height 16
click at [240, 141] on div "5" at bounding box center [245, 143] width 29 height 16
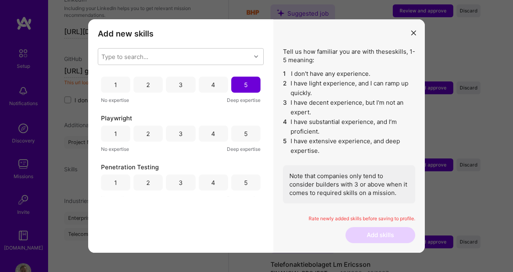
scroll to position [60, 0]
click at [182, 132] on div "3" at bounding box center [180, 132] width 29 height 16
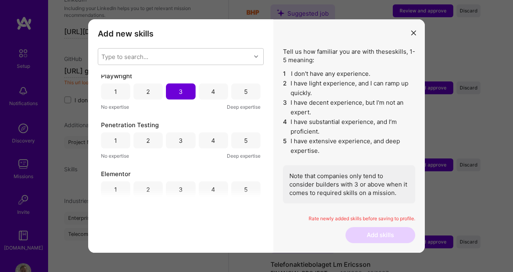
scroll to position [104, 0]
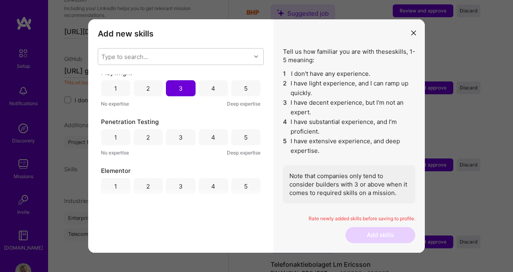
click at [181, 137] on div "3" at bounding box center [181, 137] width 4 height 8
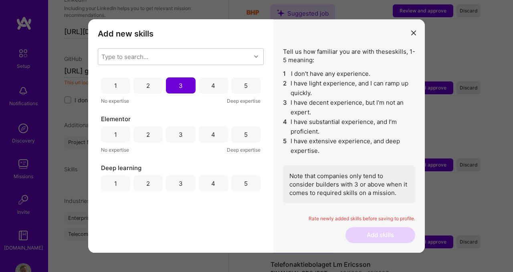
scroll to position [158, 0]
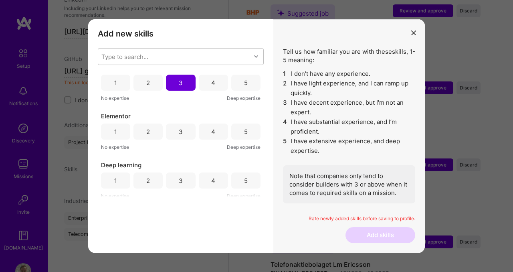
click at [207, 132] on div "4" at bounding box center [213, 131] width 29 height 16
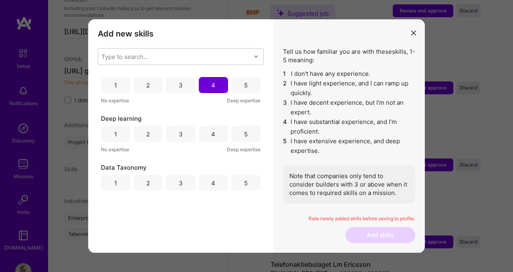
scroll to position [209, 0]
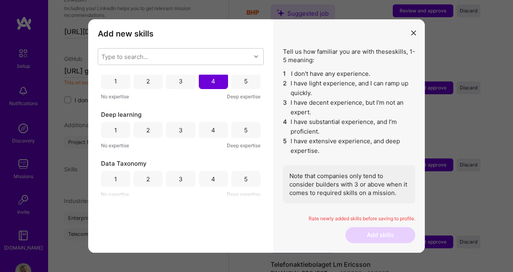
click at [183, 132] on div "3" at bounding box center [180, 130] width 29 height 16
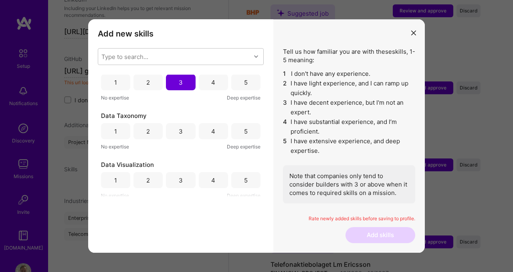
scroll to position [265, 0]
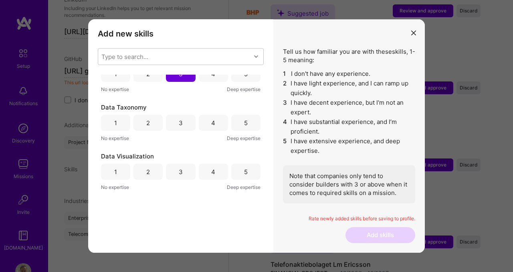
click at [183, 125] on div "3" at bounding box center [180, 123] width 29 height 16
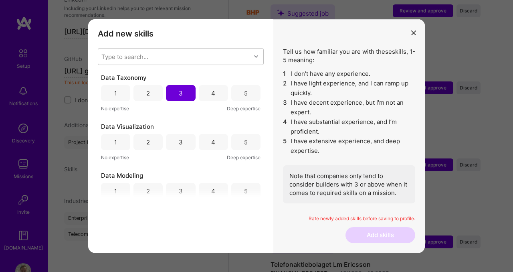
scroll to position [296, 0]
click at [211, 140] on div "4" at bounding box center [213, 140] width 4 height 8
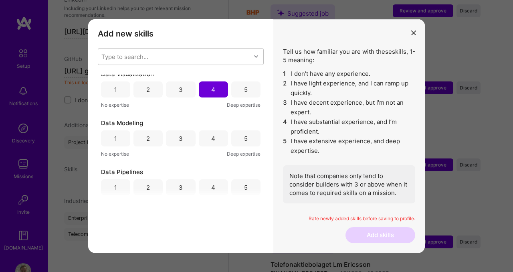
scroll to position [351, 0]
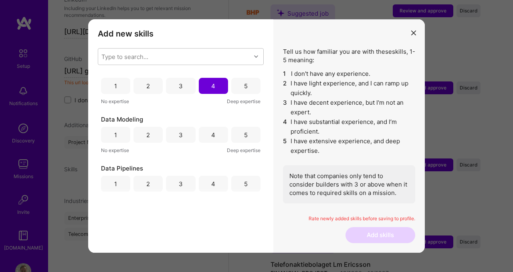
click at [211, 138] on div "4" at bounding box center [213, 135] width 4 height 8
click at [213, 186] on div "4" at bounding box center [213, 184] width 29 height 16
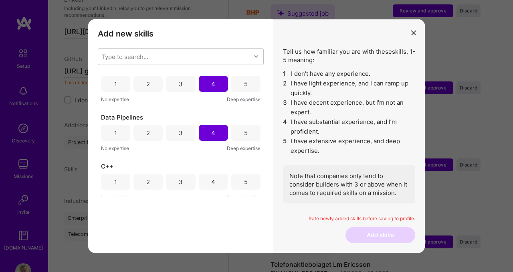
scroll to position [413, 0]
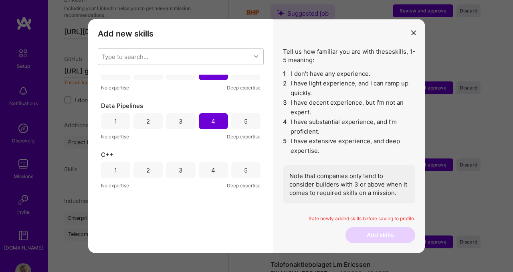
click at [153, 171] on div "2" at bounding box center [148, 170] width 29 height 16
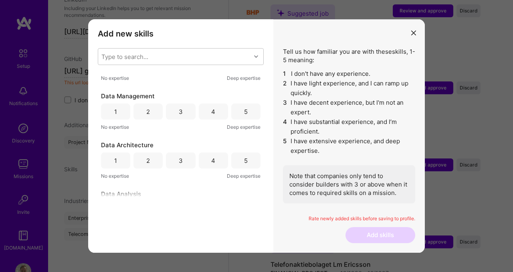
scroll to position [524, 0]
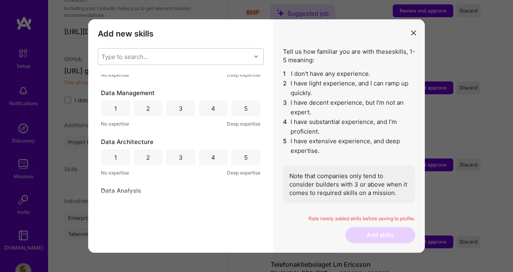
click at [246, 105] on div "5" at bounding box center [245, 108] width 29 height 16
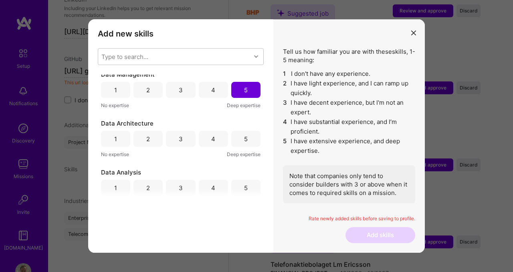
scroll to position [543, 0]
click at [247, 137] on div "5" at bounding box center [245, 138] width 29 height 16
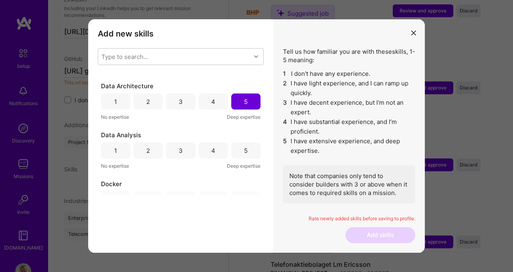
scroll to position [583, 0]
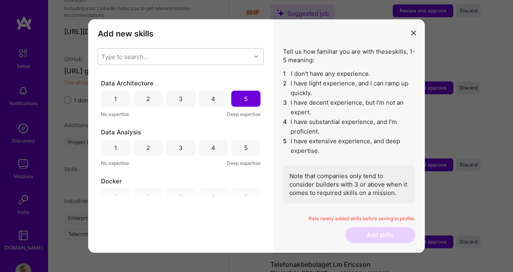
click at [244, 148] on div "5" at bounding box center [246, 148] width 4 height 8
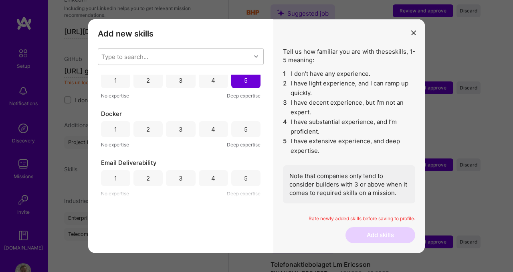
scroll to position [656, 0]
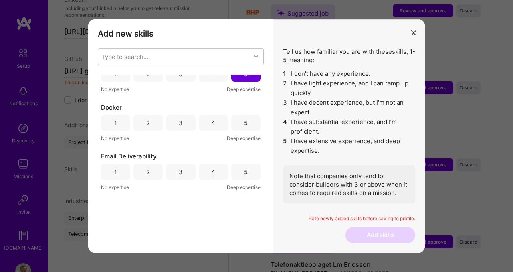
click at [188, 124] on div "3" at bounding box center [180, 123] width 29 height 16
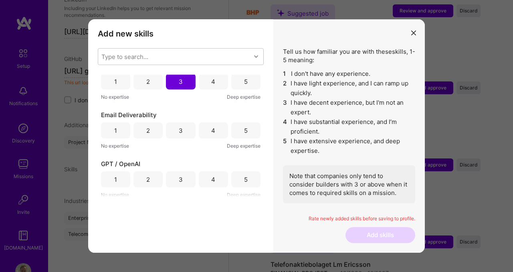
scroll to position [717, 0]
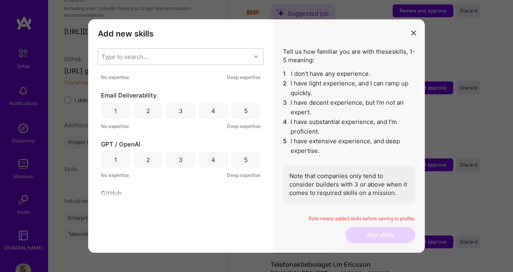
click at [217, 115] on div "4" at bounding box center [213, 111] width 29 height 16
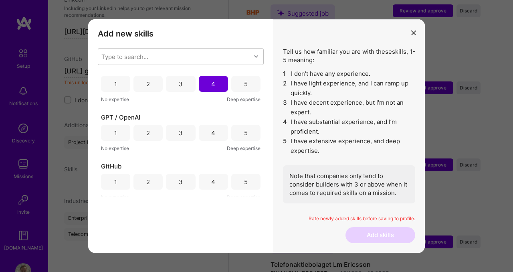
click at [244, 137] on div "5" at bounding box center [245, 133] width 29 height 16
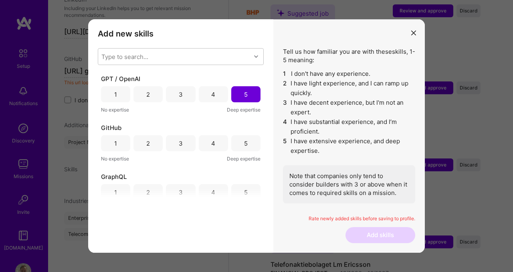
click at [182, 145] on div "3" at bounding box center [180, 143] width 29 height 16
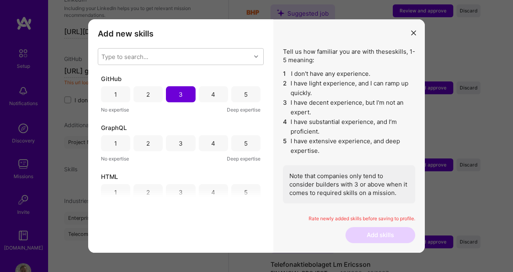
scroll to position [844, 0]
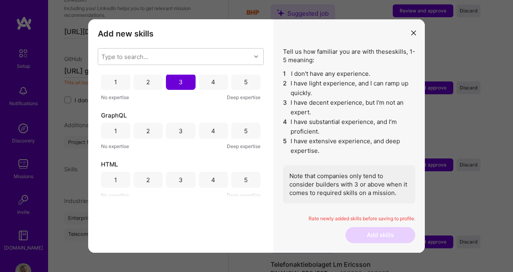
click at [187, 133] on div "3" at bounding box center [180, 131] width 29 height 16
click at [190, 180] on div "3" at bounding box center [180, 180] width 29 height 16
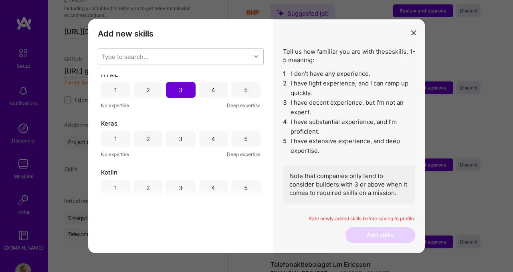
scroll to position [934, 0]
click at [182, 138] on div "3" at bounding box center [180, 138] width 29 height 16
click at [153, 182] on div "2" at bounding box center [148, 187] width 29 height 16
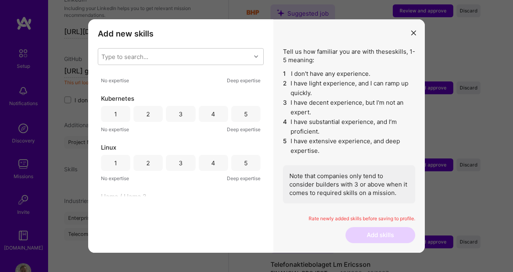
scroll to position [1057, 0]
click at [148, 115] on div "2" at bounding box center [148, 113] width 4 height 8
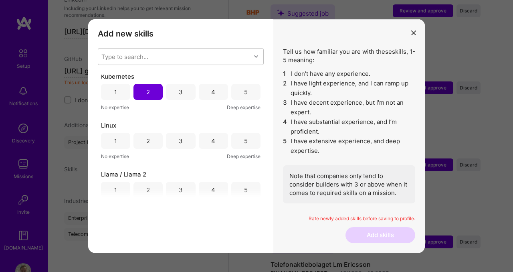
scroll to position [1089, 0]
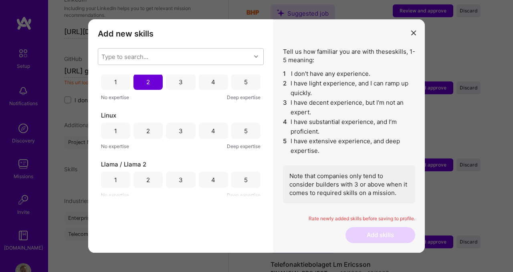
click at [184, 130] on div "3" at bounding box center [180, 131] width 29 height 16
click at [223, 180] on div "4" at bounding box center [213, 180] width 29 height 16
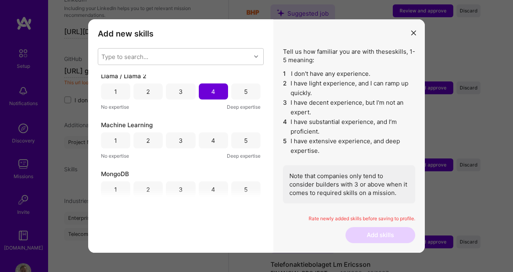
scroll to position [1216, 0]
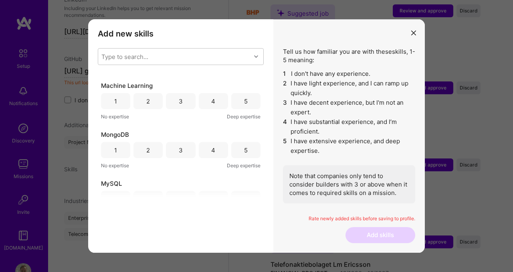
click at [184, 101] on div "3" at bounding box center [180, 101] width 29 height 16
click at [239, 150] on div "5" at bounding box center [245, 150] width 29 height 16
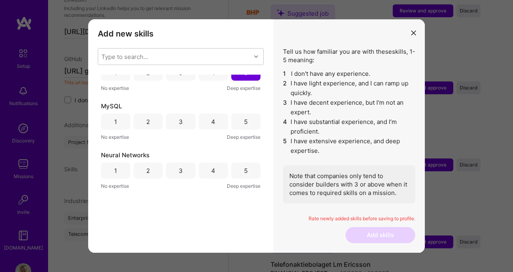
scroll to position [1304, 0]
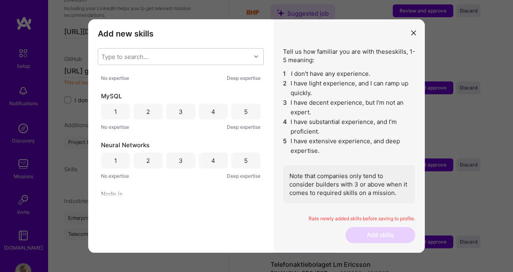
click at [182, 110] on div "3" at bounding box center [180, 111] width 29 height 16
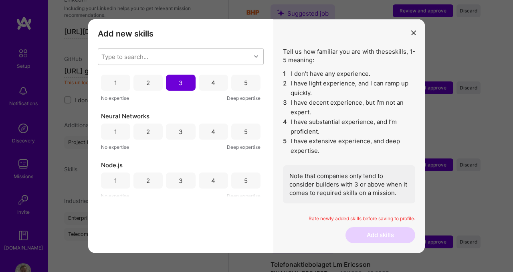
scroll to position [1333, 0]
click at [211, 131] on div "4" at bounding box center [213, 131] width 4 height 8
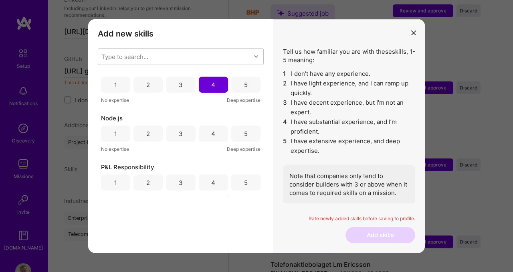
scroll to position [1384, 0]
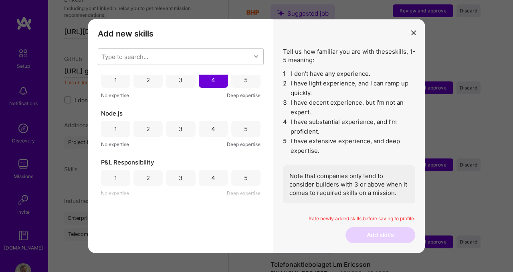
click at [244, 130] on div "5" at bounding box center [246, 129] width 4 height 8
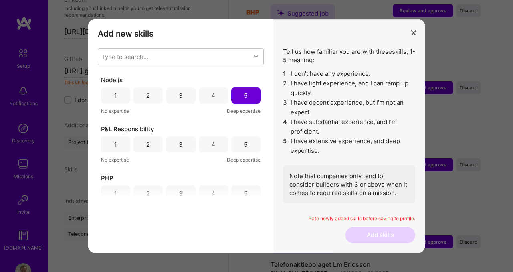
click at [245, 145] on div "5" at bounding box center [245, 144] width 29 height 16
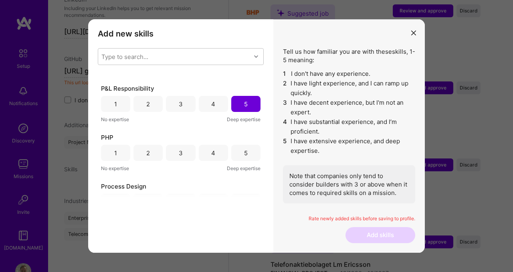
scroll to position [1466, 0]
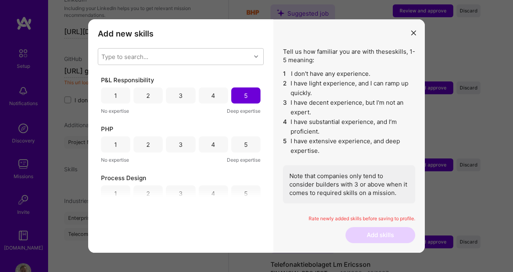
click at [181, 144] on div "3" at bounding box center [181, 144] width 4 height 8
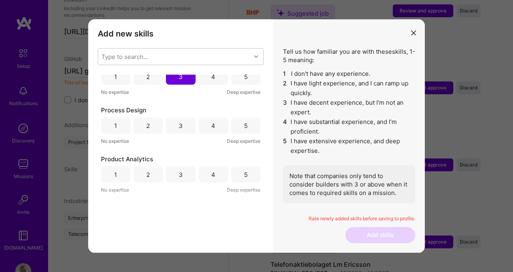
scroll to position [1535, 0]
click at [245, 122] on div "5" at bounding box center [245, 124] width 29 height 16
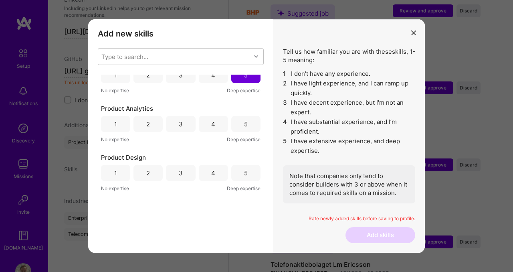
scroll to position [1590, 0]
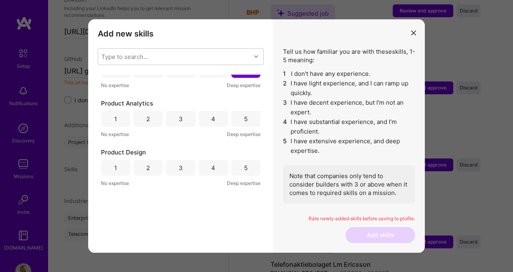
click at [211, 121] on div "4" at bounding box center [213, 119] width 4 height 8
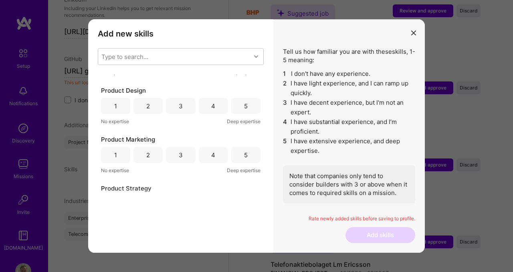
click at [212, 106] on div "4" at bounding box center [213, 106] width 4 height 8
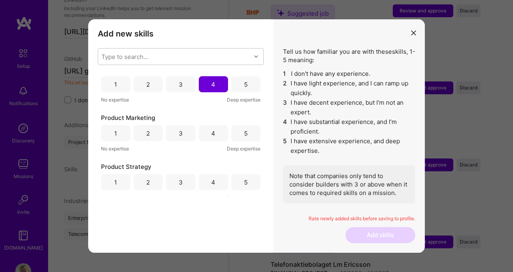
scroll to position [1686, 0]
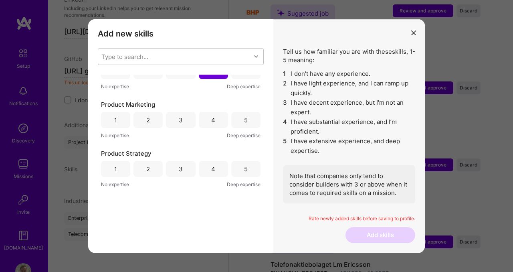
click at [214, 121] on div "4" at bounding box center [213, 120] width 29 height 16
click at [211, 168] on div "4" at bounding box center [213, 169] width 4 height 8
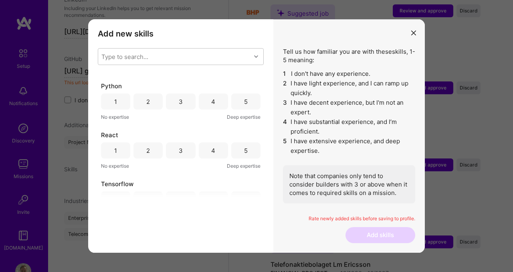
scroll to position [1799, 0]
click at [182, 109] on div "3" at bounding box center [180, 105] width 29 height 16
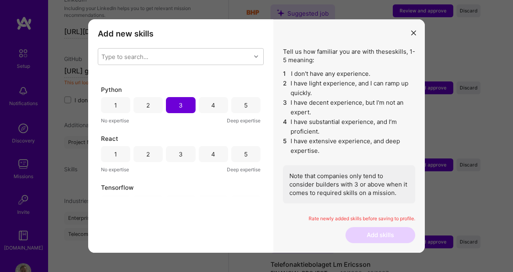
click at [239, 150] on div "5" at bounding box center [245, 154] width 29 height 16
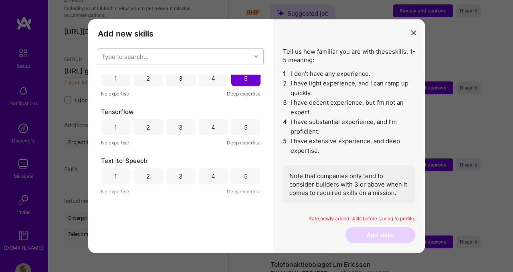
scroll to position [1877, 0]
click at [209, 123] on div "4" at bounding box center [213, 125] width 29 height 16
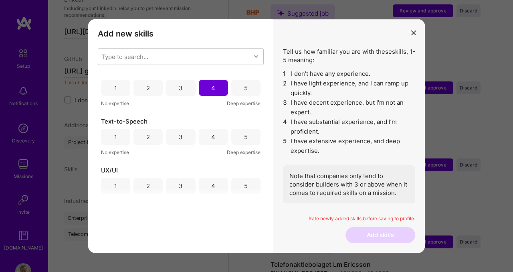
scroll to position [1915, 0]
click at [213, 138] on div "4" at bounding box center [213, 136] width 4 height 8
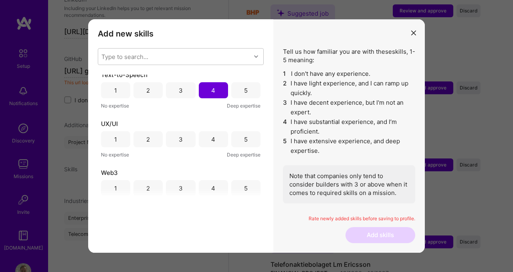
scroll to position [1964, 0]
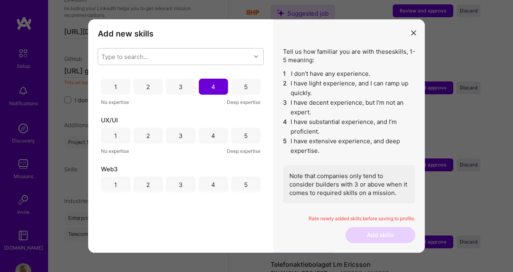
click at [213, 138] on div "4" at bounding box center [213, 136] width 4 height 8
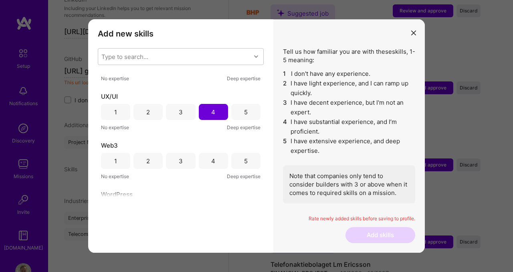
scroll to position [1991, 0]
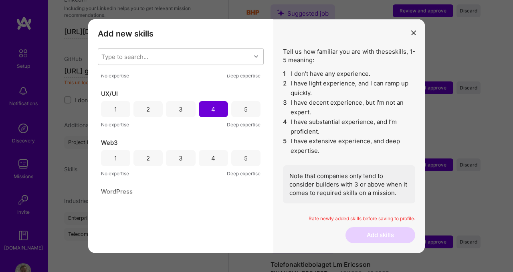
click at [150, 162] on div "2" at bounding box center [148, 158] width 29 height 16
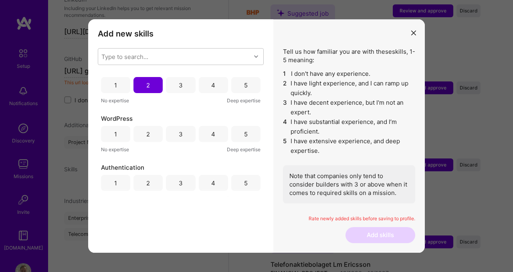
scroll to position [2087, 0]
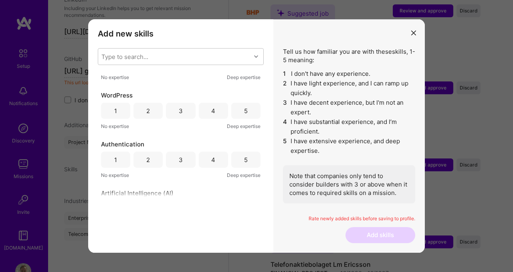
click at [181, 113] on div "3" at bounding box center [180, 111] width 29 height 16
click at [209, 160] on div "4" at bounding box center [213, 160] width 29 height 16
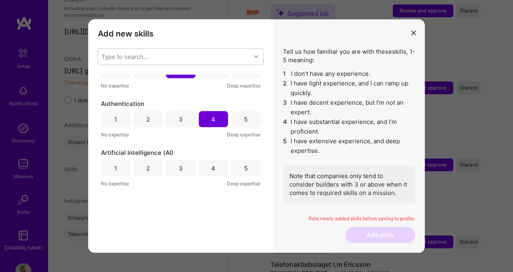
click at [144, 75] on div "2" at bounding box center [148, 70] width 29 height 16
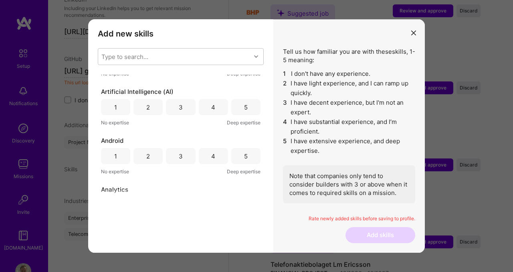
scroll to position [2191, 0]
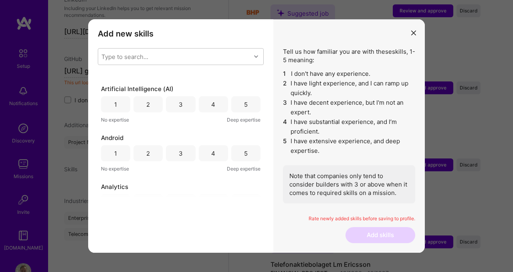
click at [206, 106] on div "4" at bounding box center [213, 104] width 29 height 16
click at [182, 152] on div "3" at bounding box center [180, 153] width 29 height 16
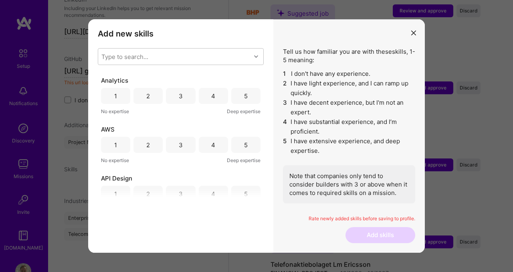
scroll to position [2288, 0]
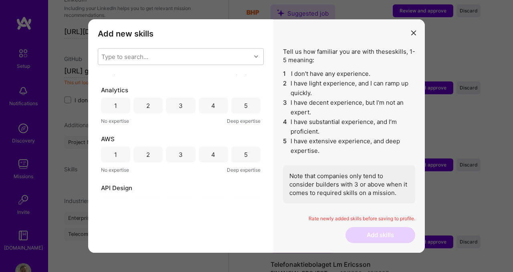
click at [212, 109] on div "4" at bounding box center [213, 105] width 4 height 8
click at [184, 156] on div "3" at bounding box center [180, 154] width 29 height 16
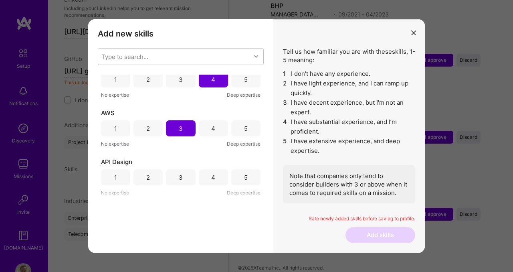
scroll to position [1616, 0]
click at [206, 178] on div "4" at bounding box center [213, 177] width 29 height 16
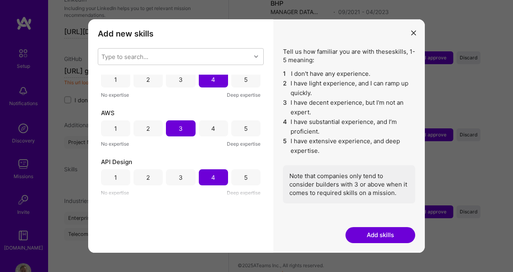
click at [385, 235] on button "Add skills" at bounding box center [381, 235] width 70 height 16
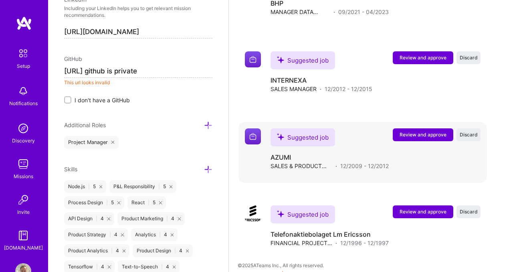
scroll to position [1603, 0]
click at [99, 72] on input "[URL] github is private" at bounding box center [138, 71] width 148 height 13
click at [66, 99] on input "I don't have a GitHub" at bounding box center [69, 100] width 6 height 6
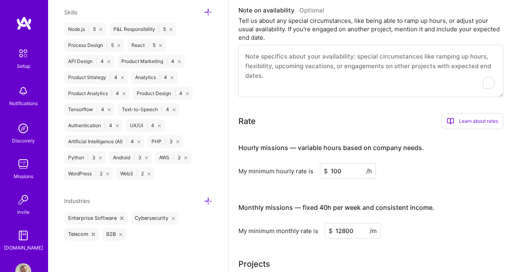
scroll to position [0, 0]
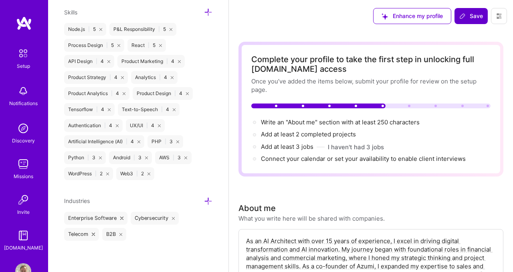
click at [468, 15] on span "Save" at bounding box center [472, 16] width 24 height 8
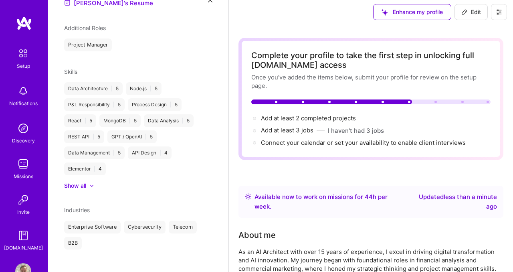
scroll to position [65, 0]
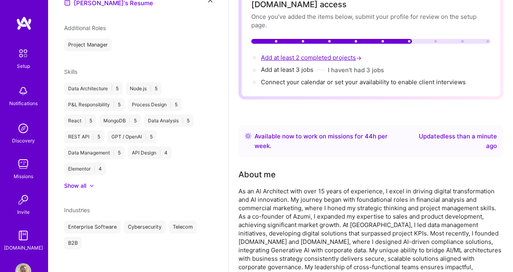
click at [329, 57] on span "Add at least 2 completed projects →" at bounding box center [312, 58] width 102 height 8
select select "Right Now"
select select "CL"
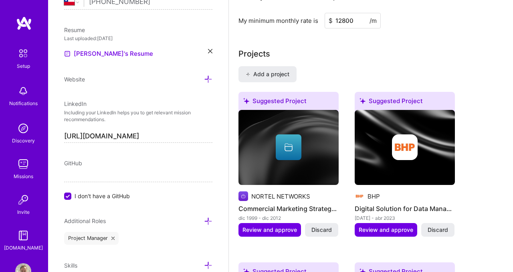
scroll to position [698, 0]
